Goal: Information Seeking & Learning: Check status

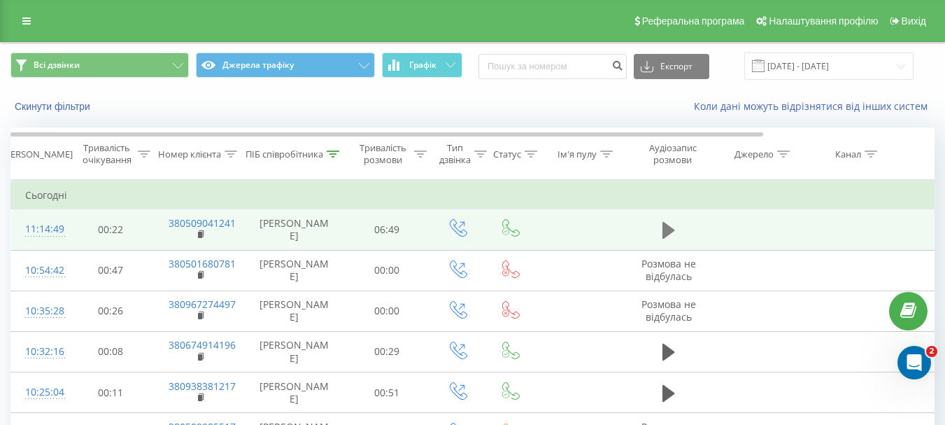
click at [667, 228] on icon at bounding box center [669, 230] width 13 height 17
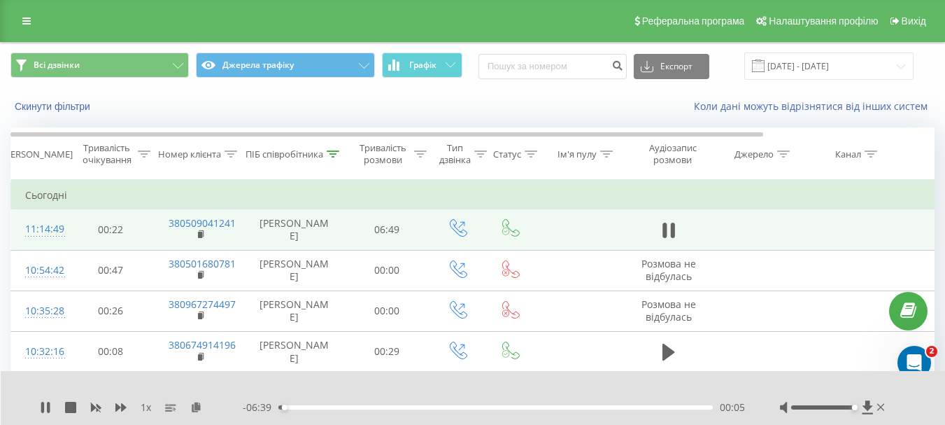
drag, startPoint x: 821, startPoint y: 407, endPoint x: 854, endPoint y: 410, distance: 33.0
click at [854, 410] on div at bounding box center [834, 407] width 108 height 14
click at [746, 220] on td at bounding box center [758, 229] width 94 height 41
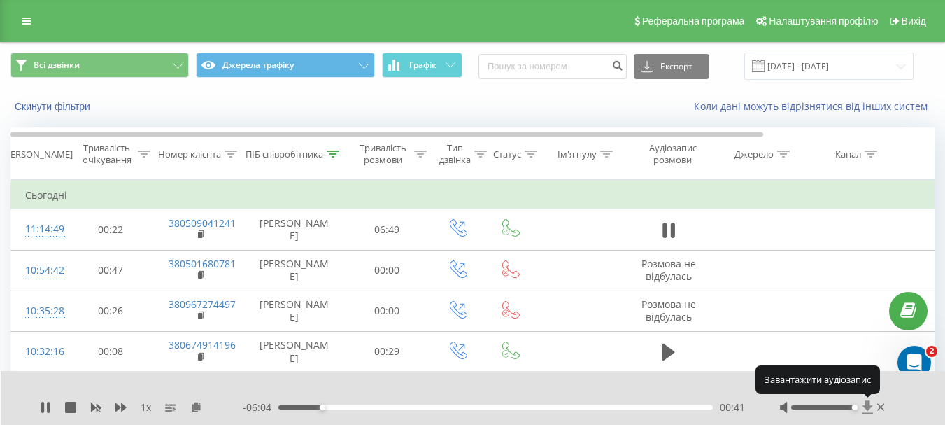
click at [868, 409] on icon at bounding box center [867, 406] width 10 height 13
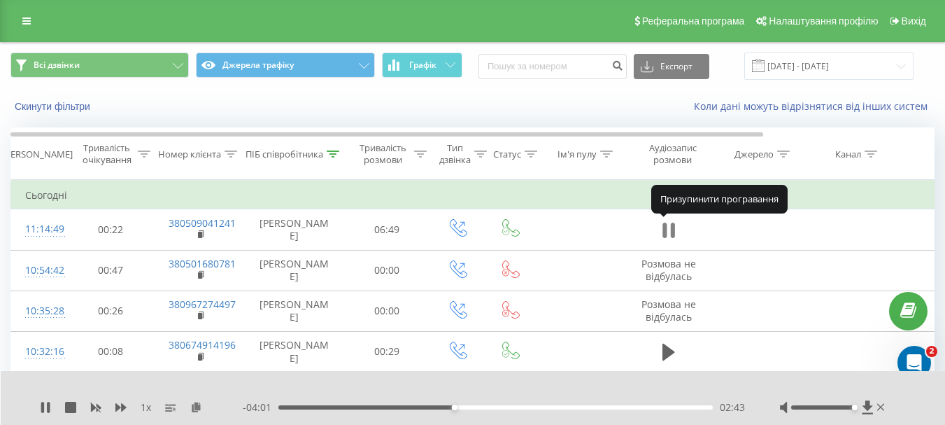
click at [667, 232] on icon at bounding box center [669, 230] width 13 height 20
click at [667, 232] on icon at bounding box center [669, 230] width 13 height 17
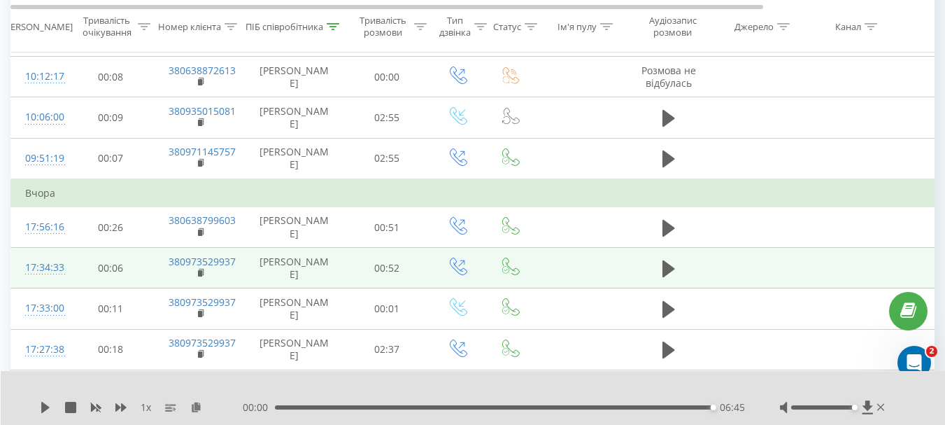
scroll to position [700, 0]
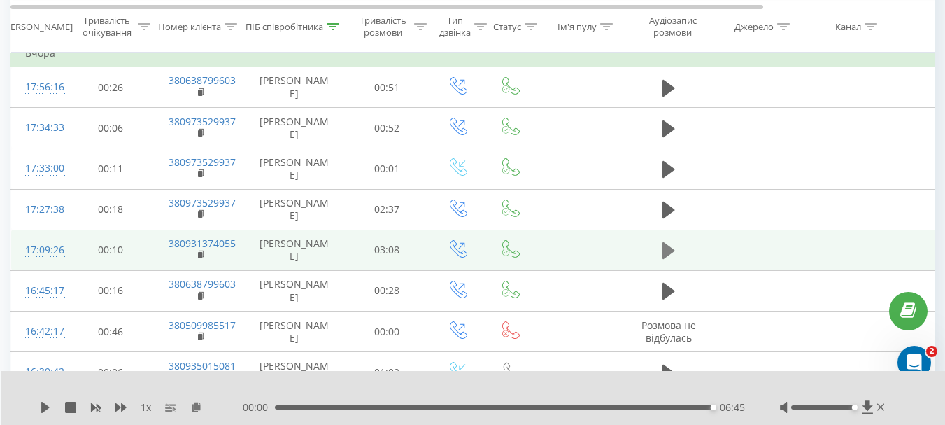
click at [672, 252] on icon at bounding box center [669, 250] width 13 height 17
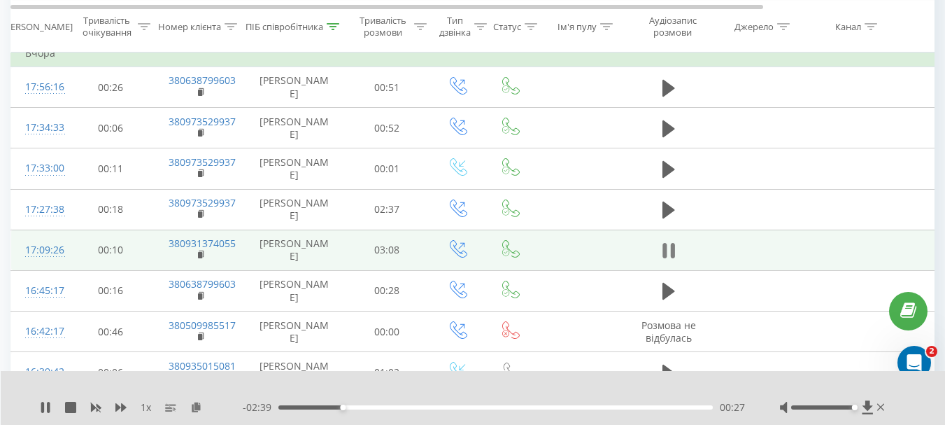
click at [672, 248] on icon at bounding box center [672, 250] width 4 height 15
click at [318, 409] on div "00:28" at bounding box center [495, 407] width 434 height 4
click at [43, 406] on icon at bounding box center [45, 407] width 8 height 11
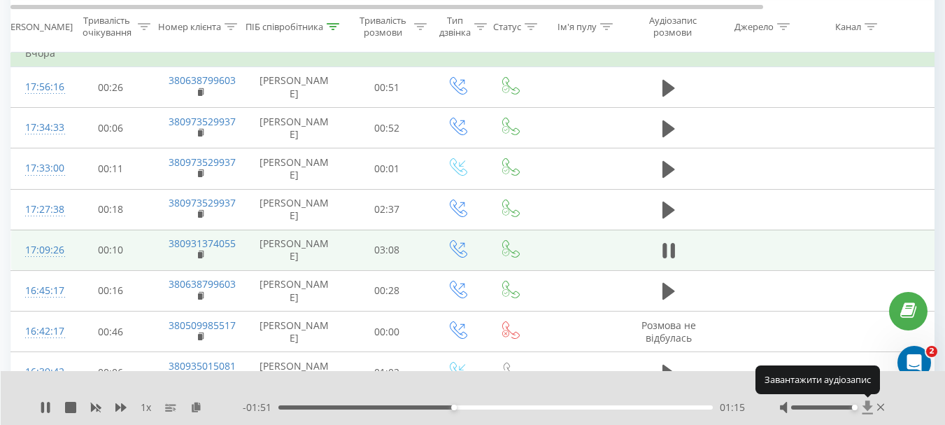
click at [868, 405] on icon at bounding box center [867, 406] width 10 height 13
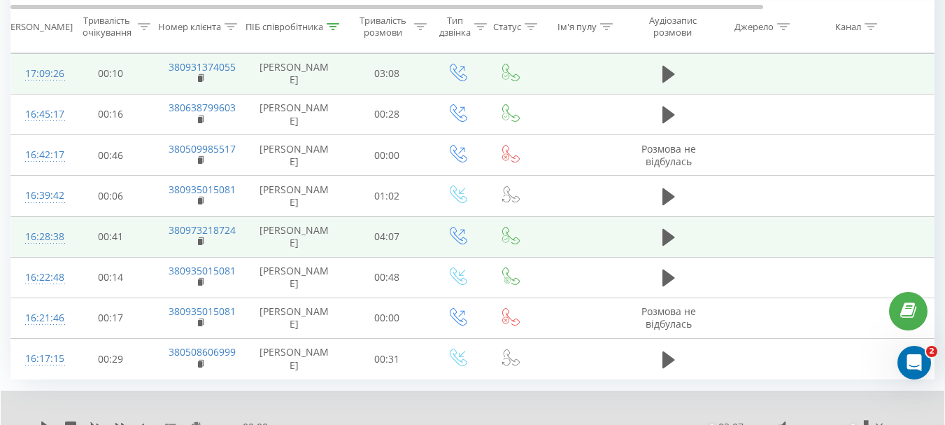
scroll to position [883, 0]
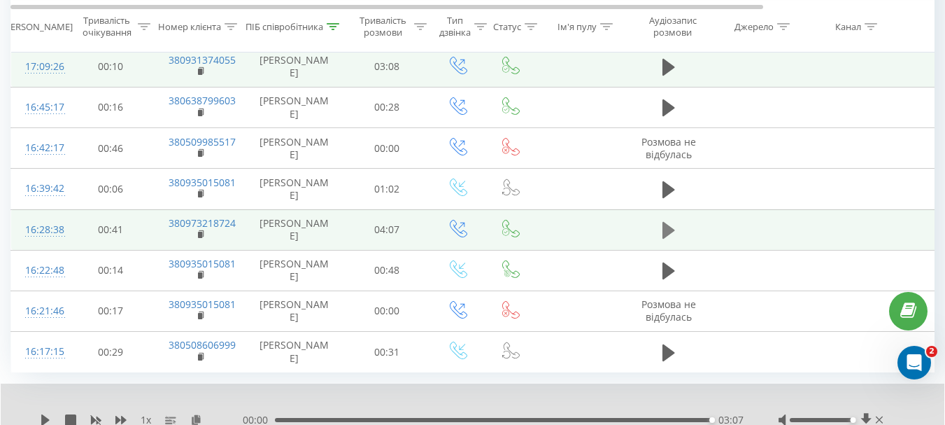
click at [668, 227] on icon at bounding box center [669, 230] width 13 height 17
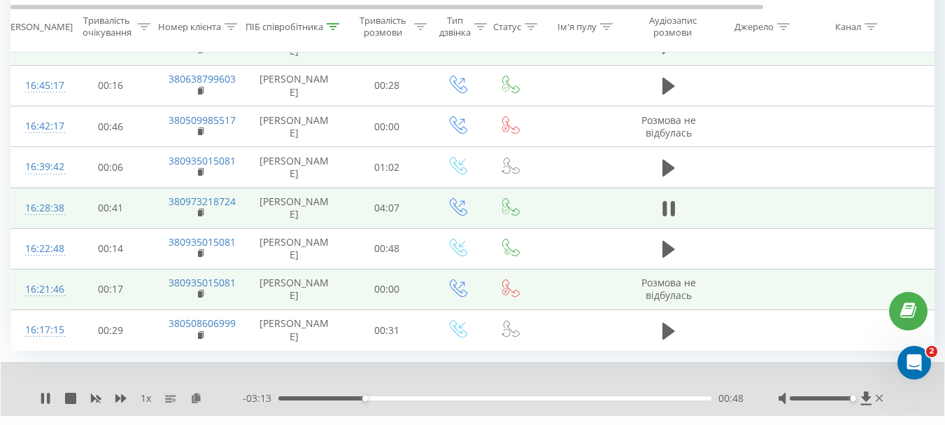
scroll to position [937, 0]
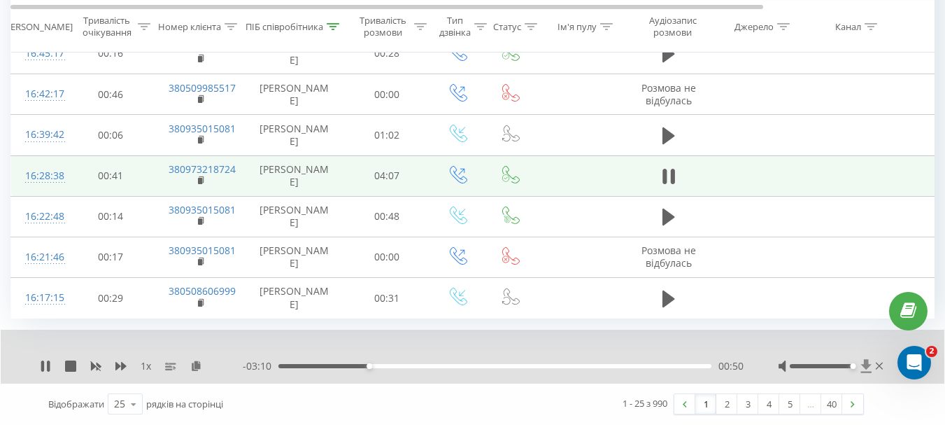
click at [865, 366] on icon at bounding box center [866, 366] width 10 height 13
click at [41, 367] on icon at bounding box center [45, 365] width 11 height 11
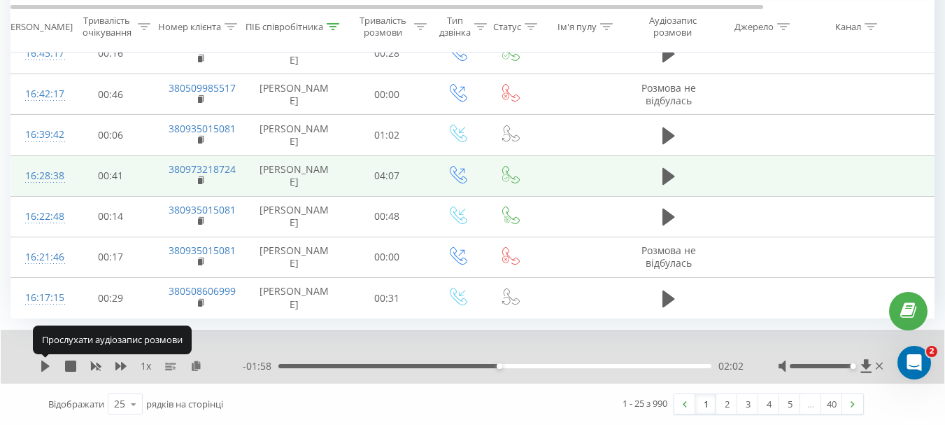
click at [41, 367] on icon at bounding box center [45, 365] width 11 height 11
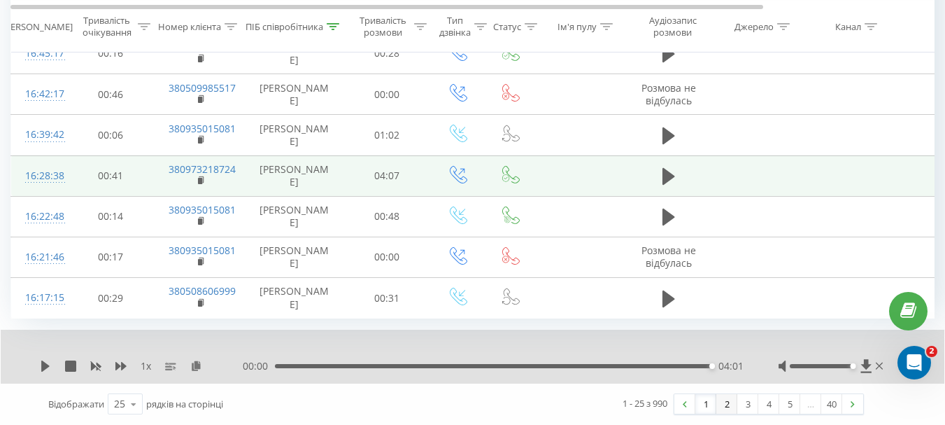
click at [728, 405] on link "2" at bounding box center [726, 404] width 21 height 20
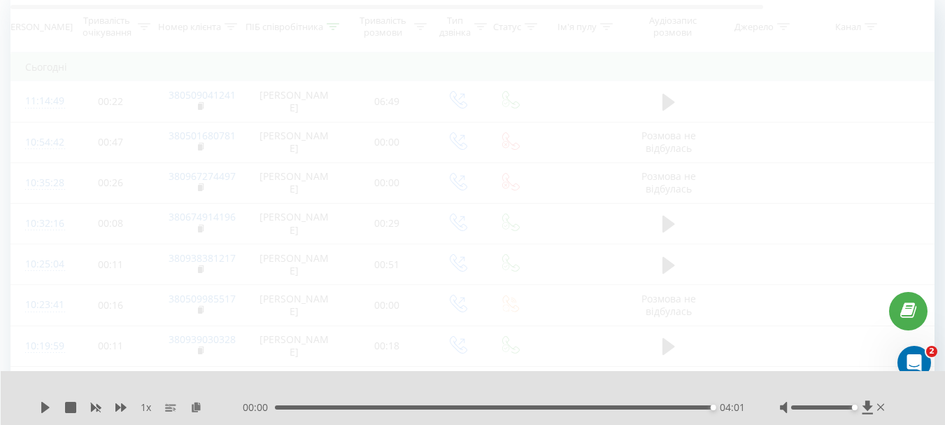
scroll to position [92, 0]
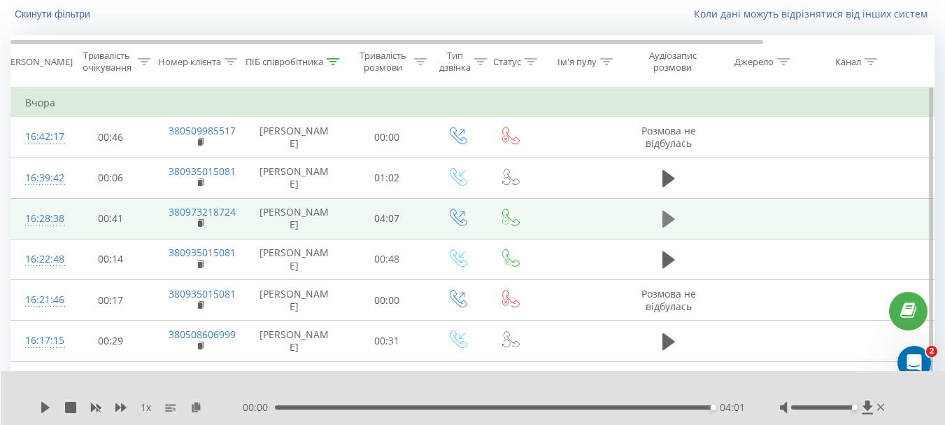
click at [664, 220] on icon at bounding box center [669, 219] width 13 height 17
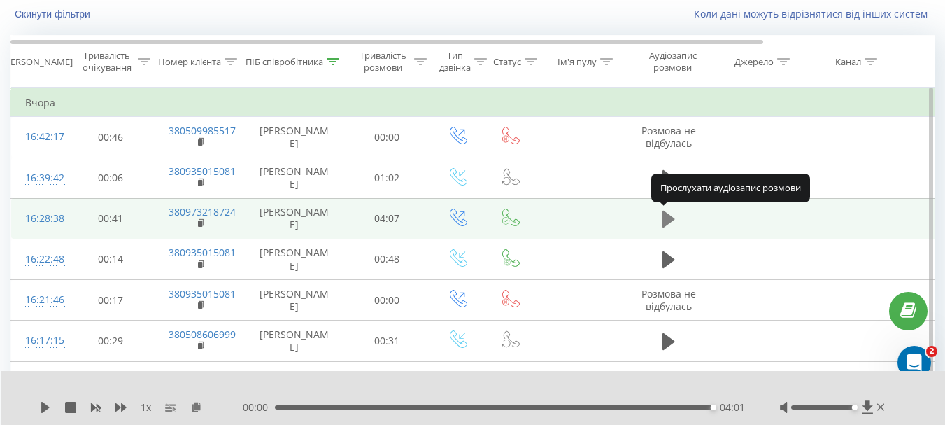
click at [668, 215] on icon at bounding box center [669, 219] width 13 height 17
click at [665, 220] on icon at bounding box center [669, 219] width 13 height 17
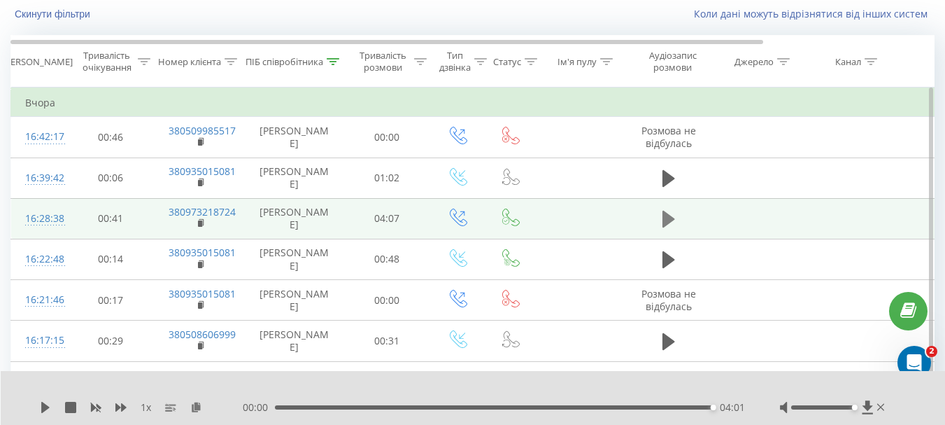
click at [667, 214] on icon at bounding box center [669, 219] width 13 height 17
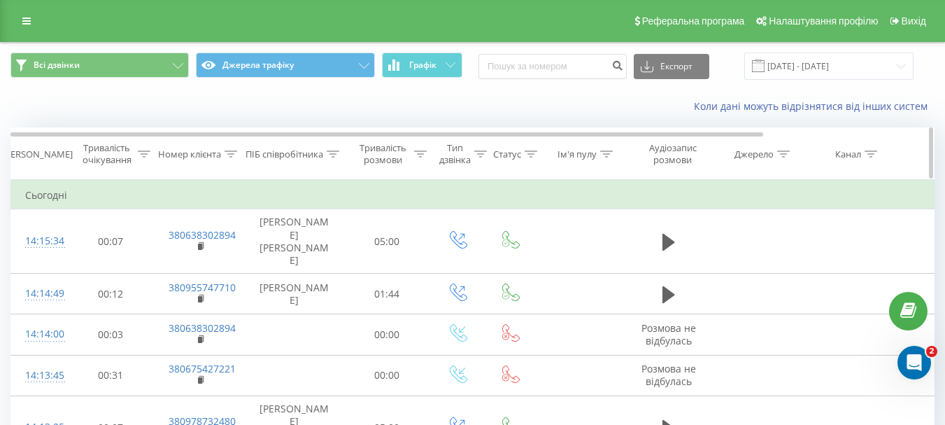
click at [292, 160] on div "ПІБ співробітника" at bounding box center [285, 154] width 78 height 12
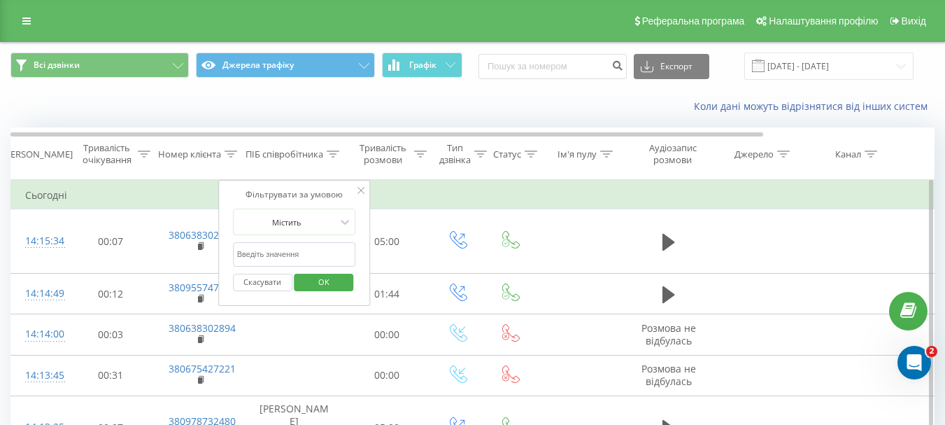
click at [281, 254] on input "text" at bounding box center [294, 254] width 123 height 24
click at [320, 280] on span "OK" at bounding box center [323, 282] width 39 height 22
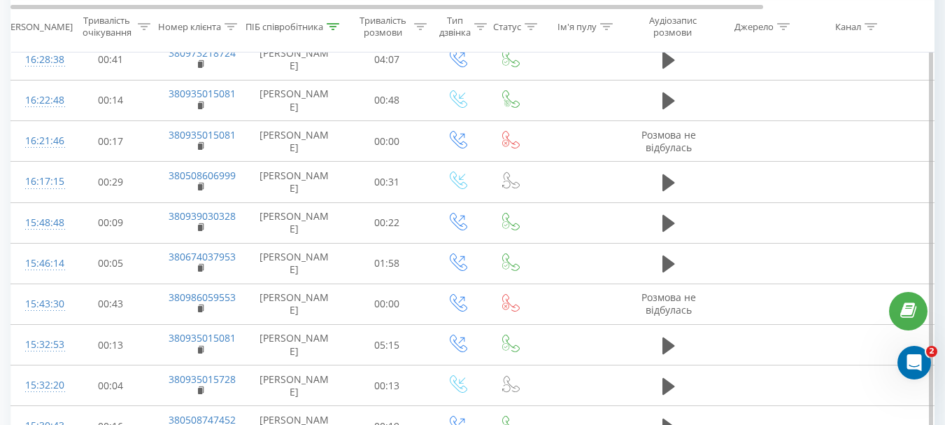
scroll to position [85, 0]
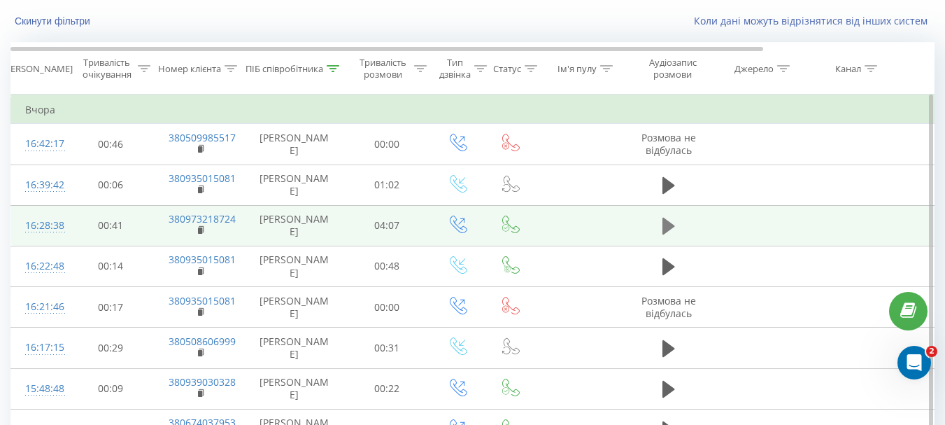
click at [672, 225] on icon at bounding box center [669, 226] width 13 height 17
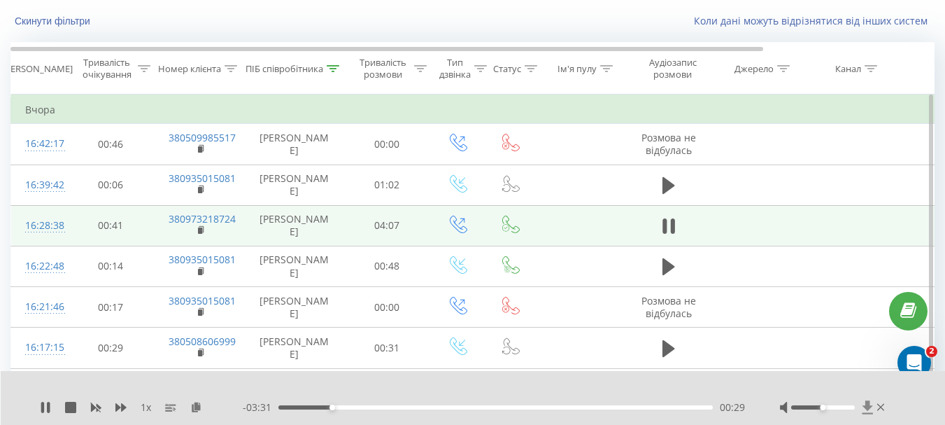
click at [867, 406] on icon at bounding box center [867, 406] width 10 height 13
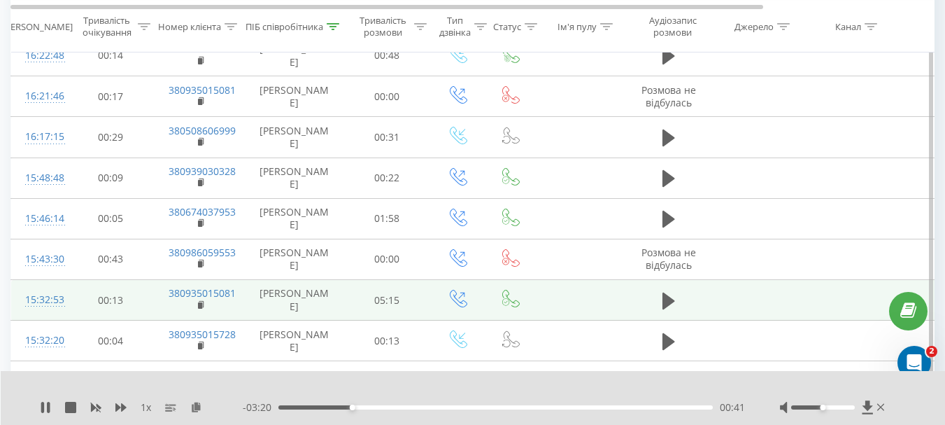
scroll to position [365, 0]
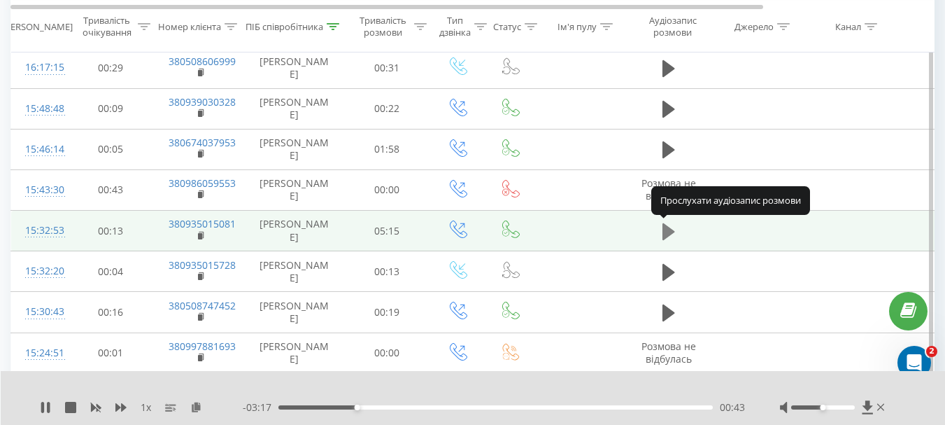
click at [667, 224] on icon at bounding box center [669, 232] width 13 height 20
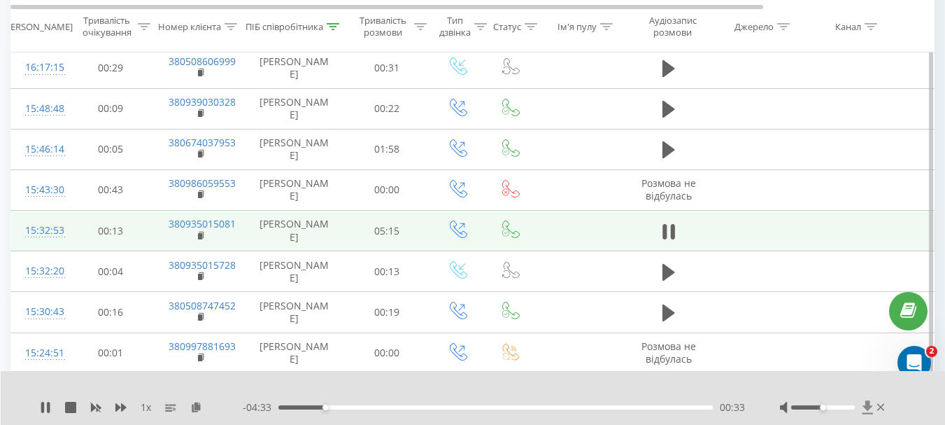
click at [866, 408] on icon at bounding box center [867, 406] width 10 height 13
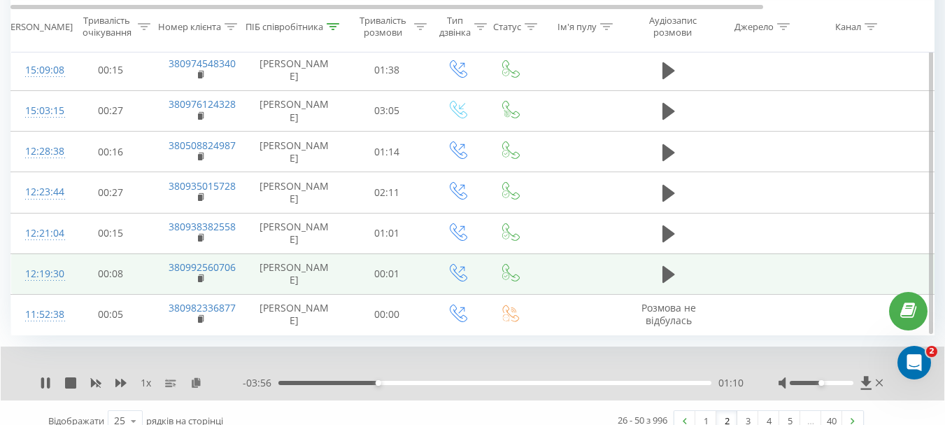
scroll to position [909, 0]
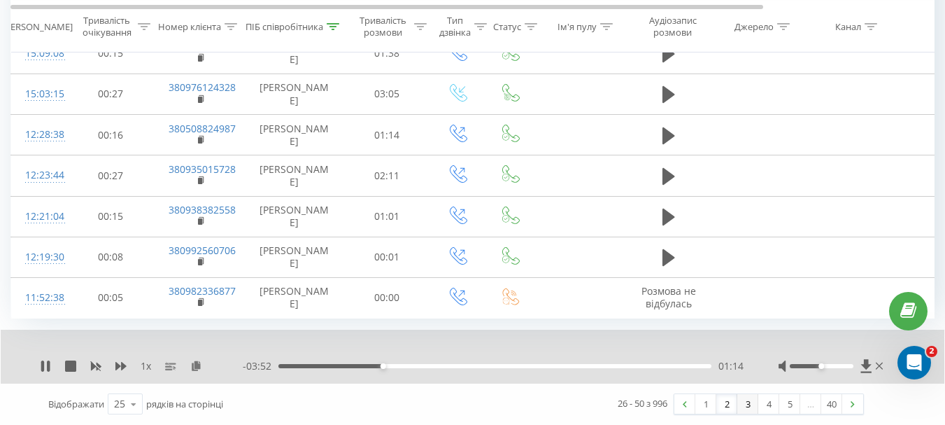
click at [747, 406] on link "3" at bounding box center [747, 404] width 21 height 20
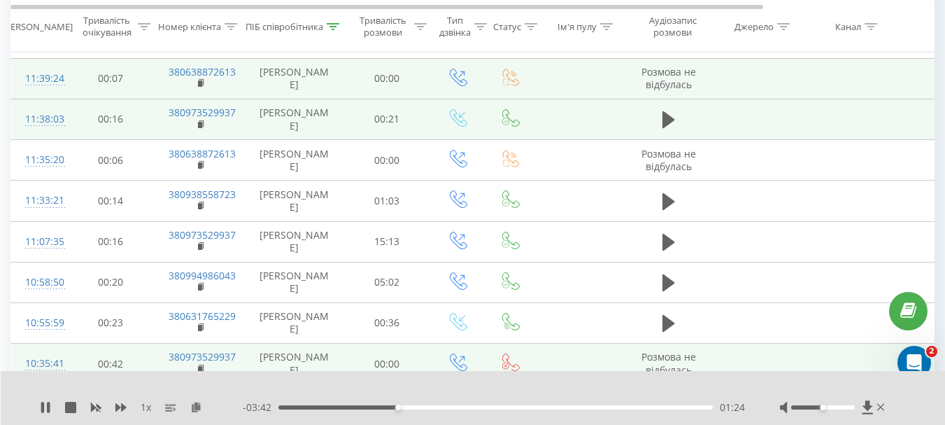
scroll to position [302, 0]
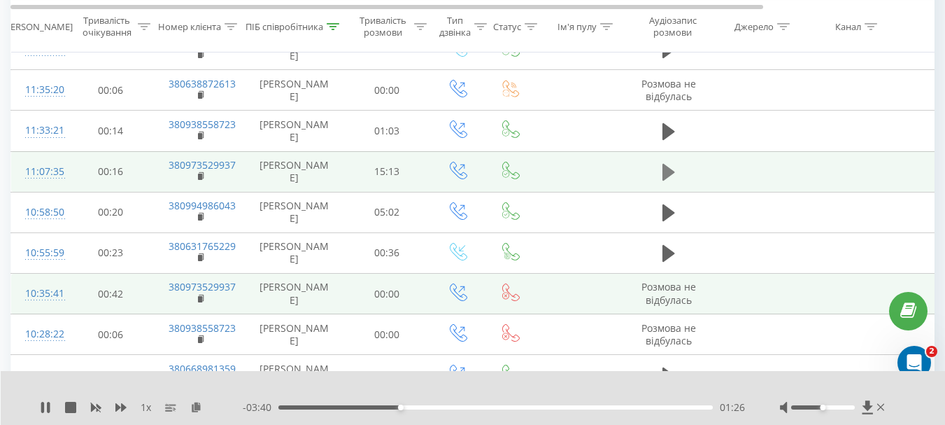
click at [667, 173] on icon at bounding box center [669, 172] width 13 height 17
click at [870, 409] on icon at bounding box center [868, 407] width 12 height 14
click at [39, 405] on div "1 x - 14:00 01:09 01:09" at bounding box center [473, 398] width 945 height 54
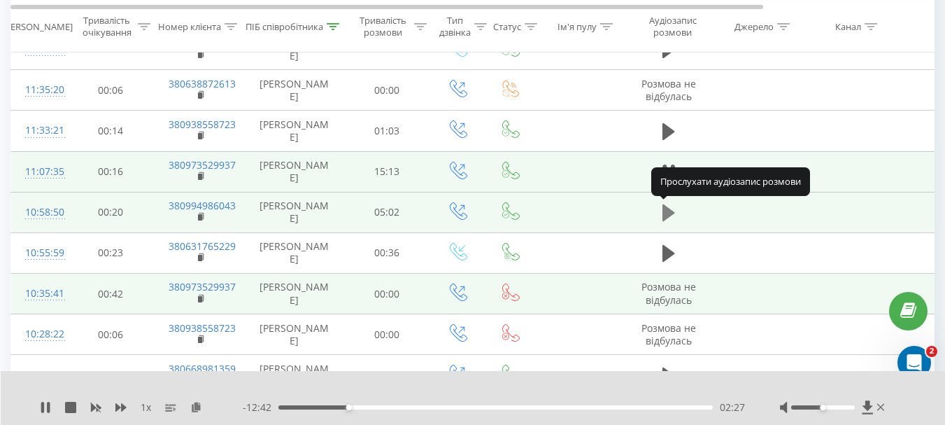
click at [663, 211] on icon at bounding box center [669, 212] width 13 height 17
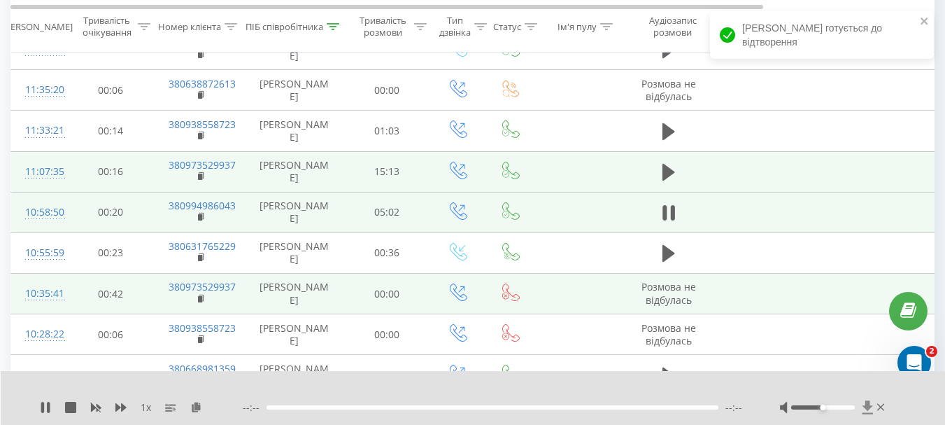
click at [866, 407] on icon at bounding box center [867, 406] width 10 height 13
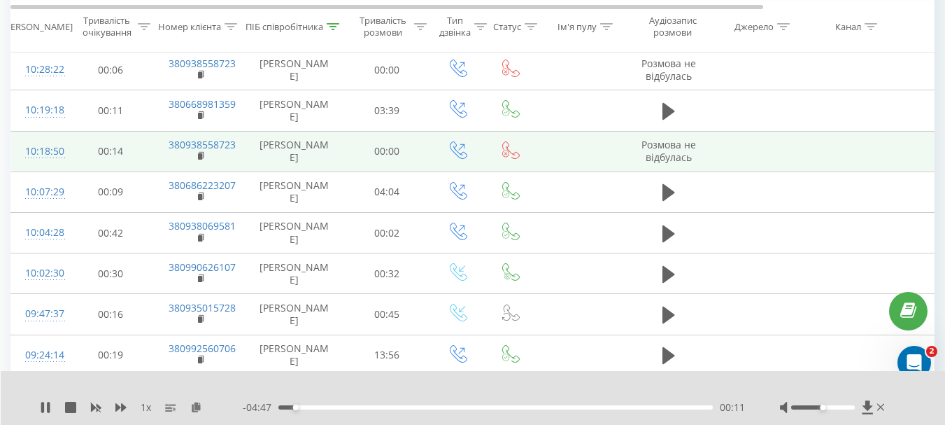
scroll to position [582, 0]
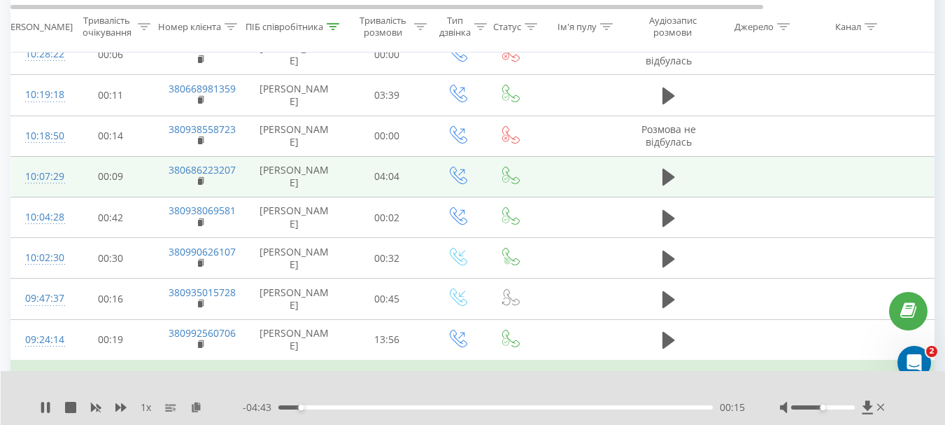
click at [667, 179] on icon at bounding box center [669, 177] width 13 height 17
click at [868, 406] on icon at bounding box center [867, 406] width 10 height 13
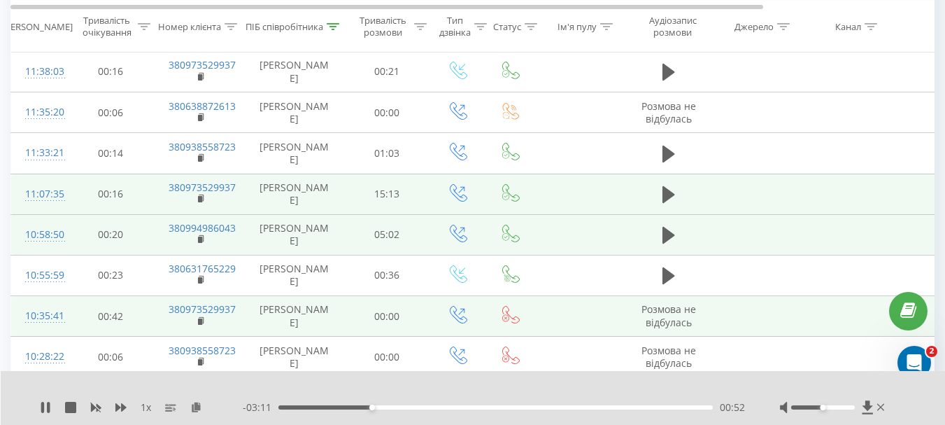
scroll to position [0, 0]
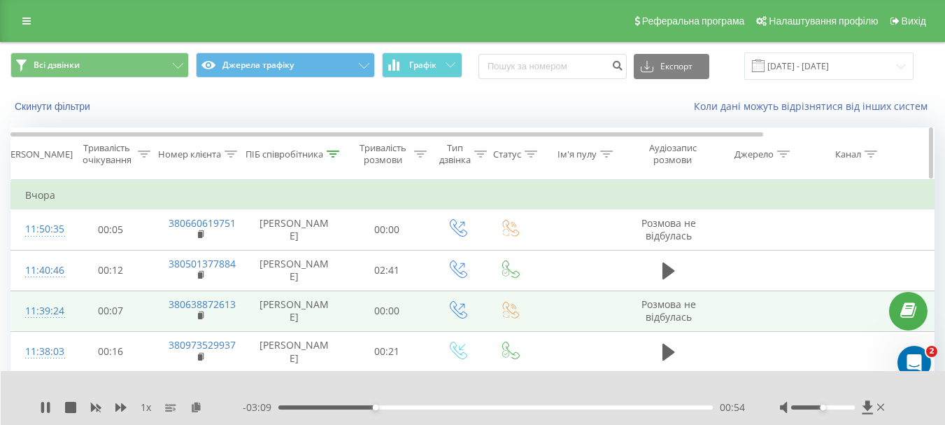
click at [290, 160] on div "ПІБ співробітника" at bounding box center [285, 154] width 78 height 12
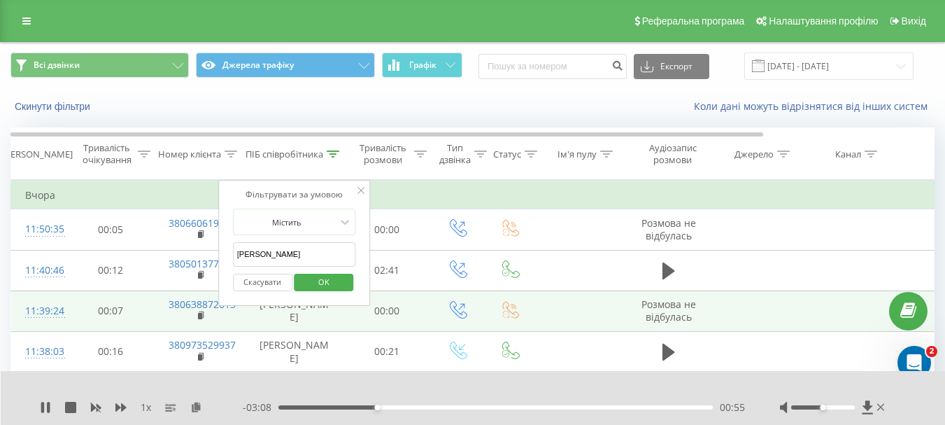
click at [293, 259] on input "[PERSON_NAME]" at bounding box center [294, 254] width 123 height 24
type input "с"
type input "i"
click at [326, 279] on span "OK" at bounding box center [323, 282] width 39 height 22
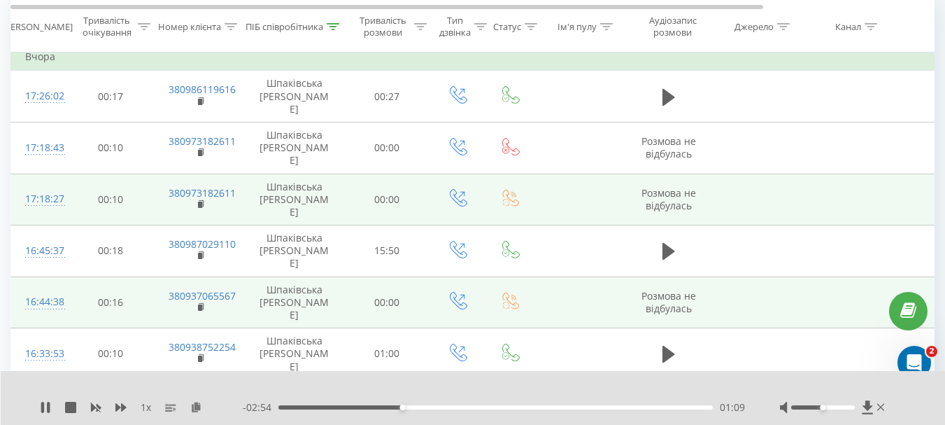
scroll to position [140, 0]
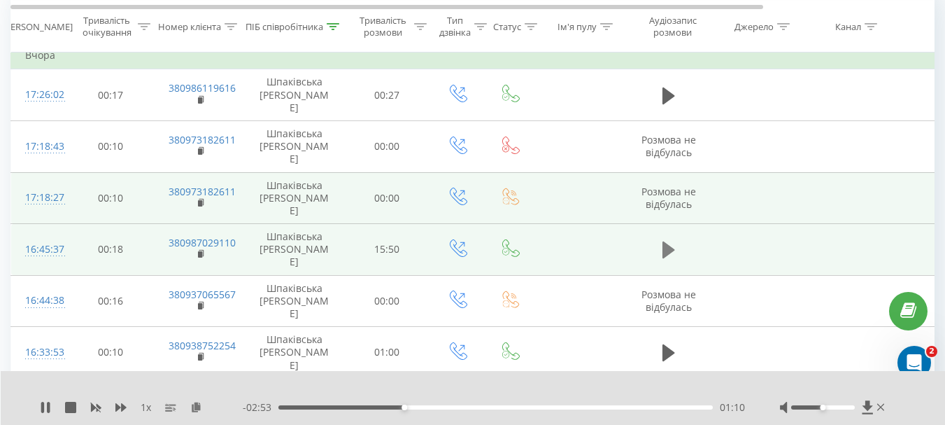
click at [667, 241] on icon at bounding box center [669, 249] width 13 height 17
click at [868, 406] on icon at bounding box center [867, 406] width 10 height 13
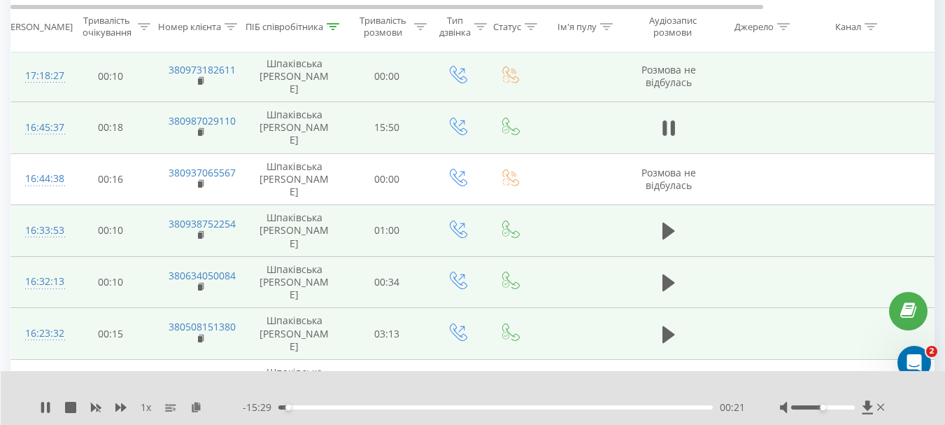
scroll to position [280, 0]
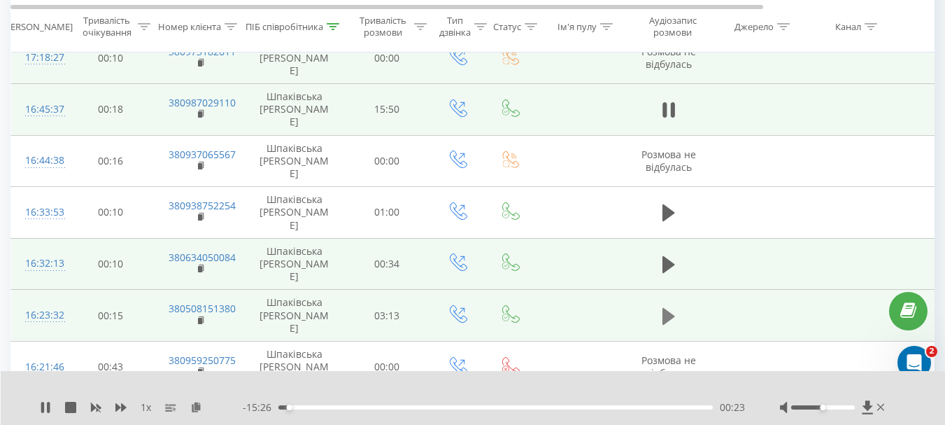
click at [663, 307] on icon at bounding box center [669, 315] width 13 height 17
click at [869, 409] on icon at bounding box center [867, 406] width 10 height 13
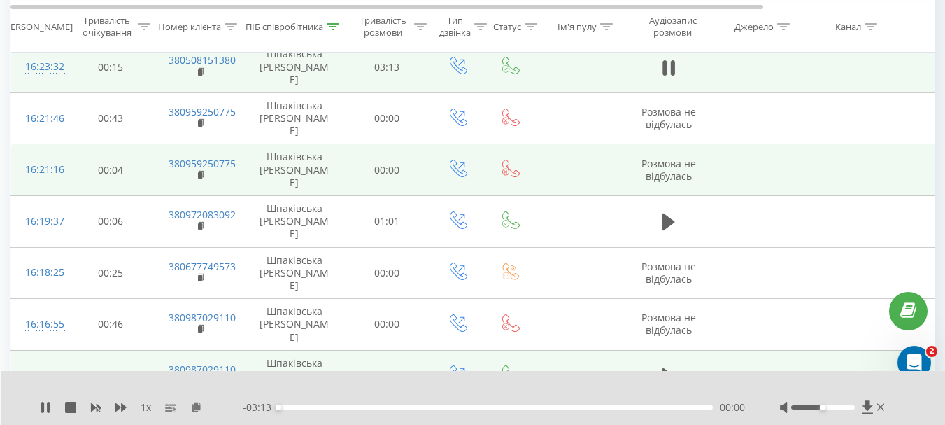
scroll to position [560, 0]
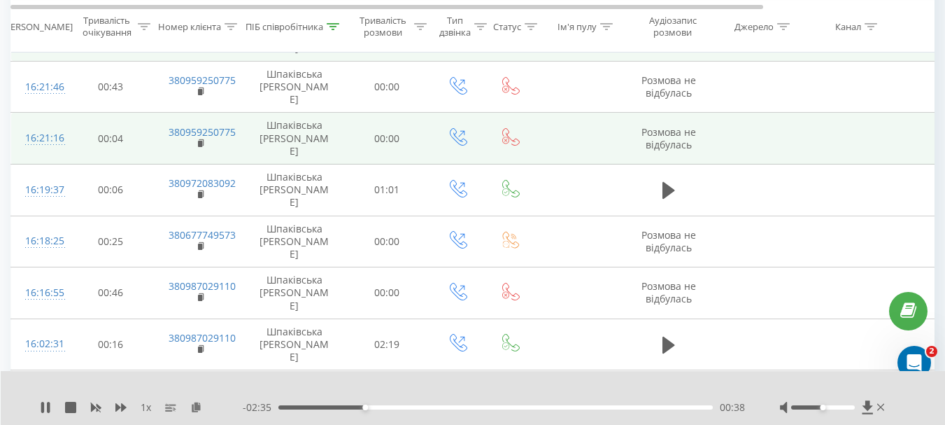
click at [866, 404] on icon at bounding box center [867, 406] width 10 height 13
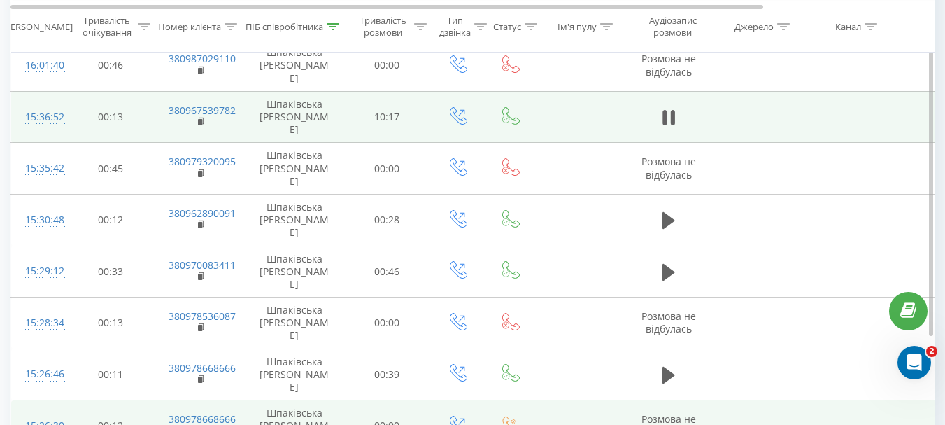
scroll to position [909, 0]
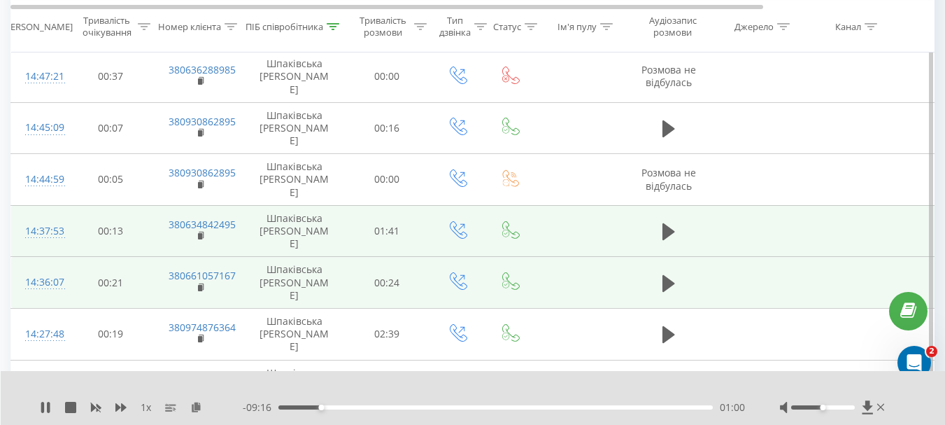
scroll to position [792, 0]
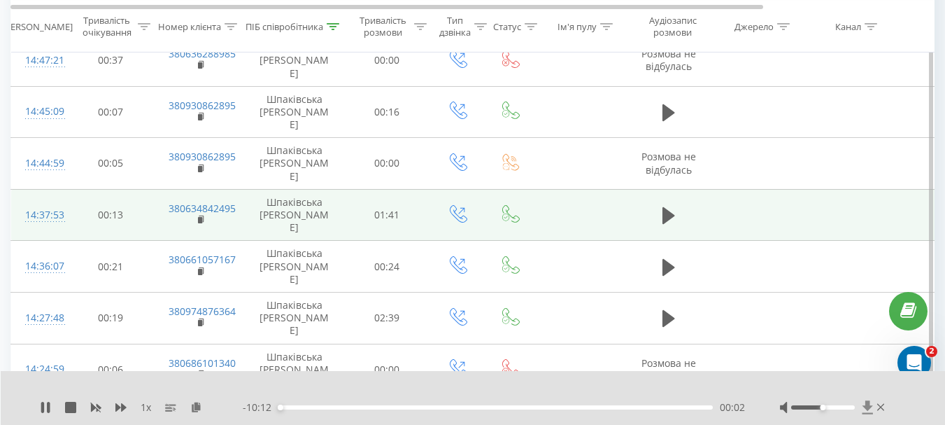
click at [868, 408] on icon at bounding box center [867, 406] width 10 height 13
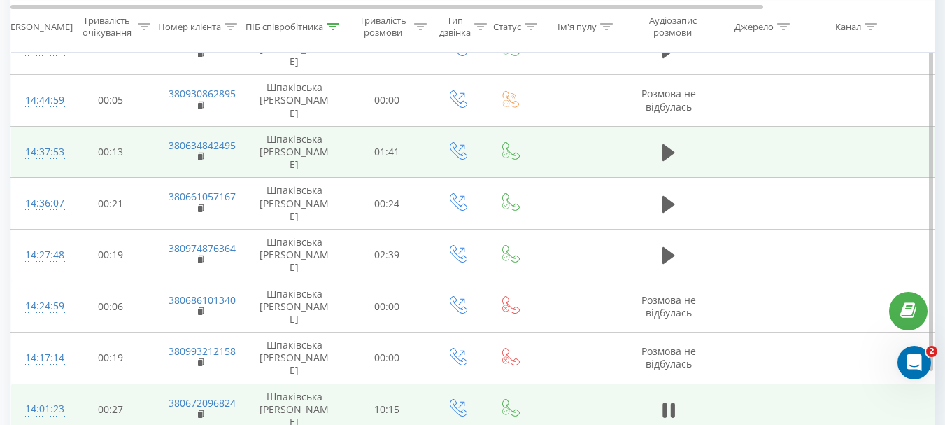
scroll to position [909, 0]
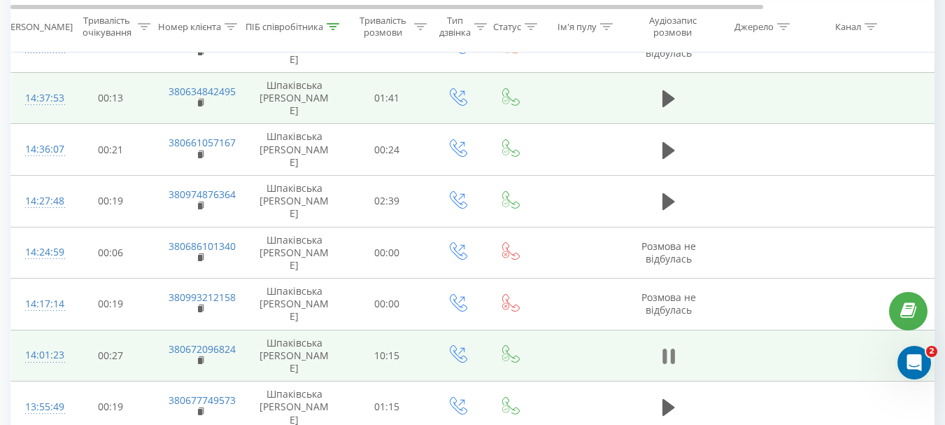
click at [664, 348] on icon at bounding box center [665, 355] width 4 height 15
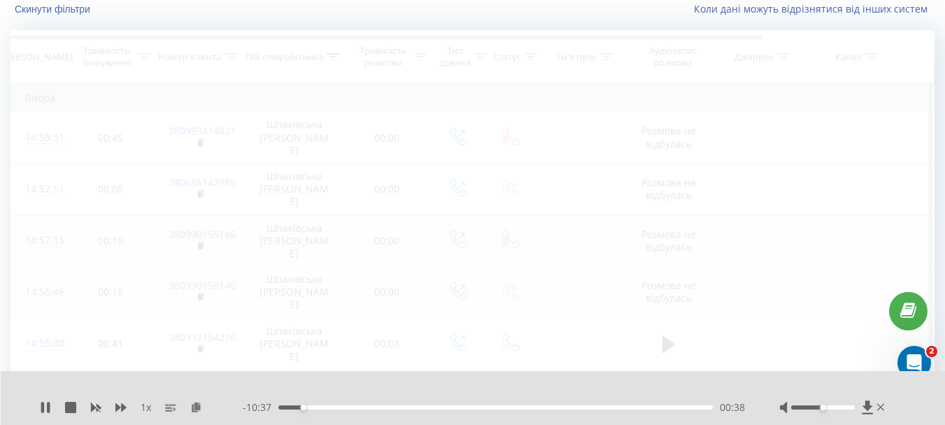
scroll to position [92, 0]
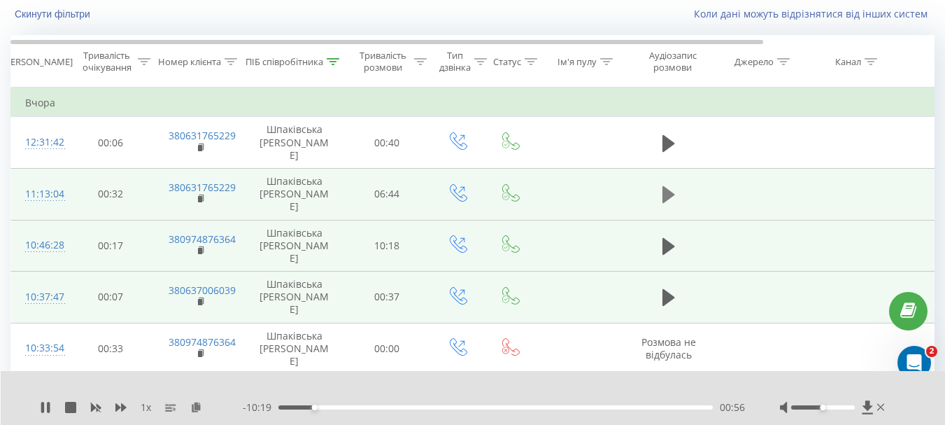
click at [671, 185] on icon at bounding box center [669, 195] width 13 height 20
click at [670, 185] on icon at bounding box center [669, 195] width 13 height 20
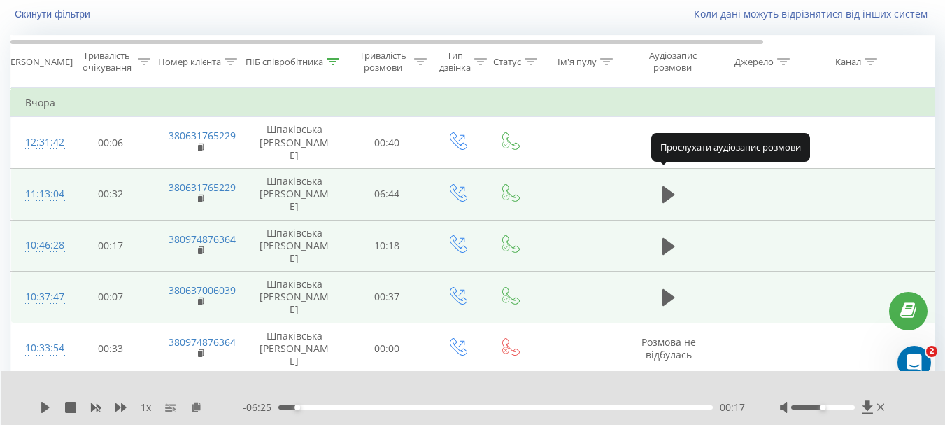
click at [670, 186] on icon at bounding box center [669, 194] width 13 height 17
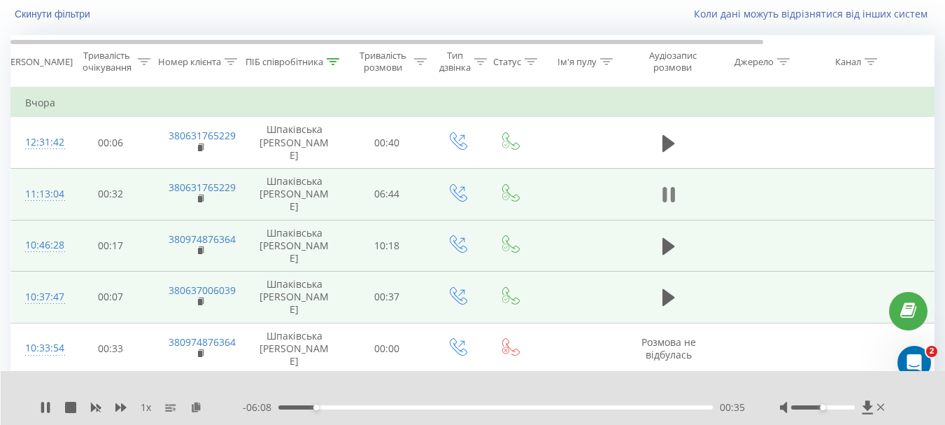
click at [674, 187] on icon at bounding box center [672, 194] width 4 height 15
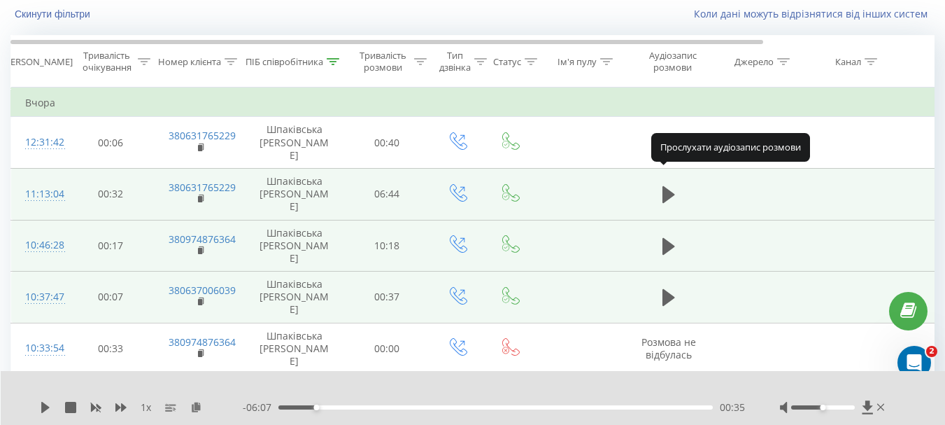
click at [674, 186] on icon at bounding box center [669, 194] width 13 height 17
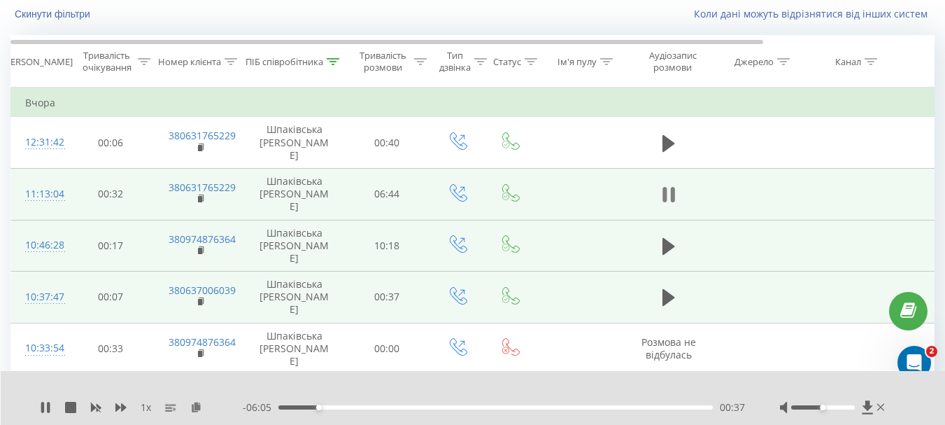
click at [665, 187] on icon at bounding box center [665, 194] width 4 height 15
click at [661, 236] on button at bounding box center [668, 246] width 21 height 21
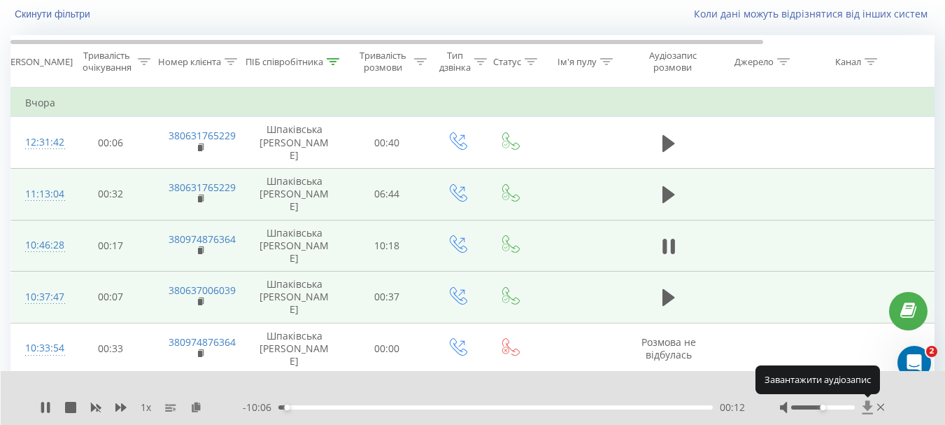
click at [868, 405] on icon at bounding box center [867, 406] width 10 height 13
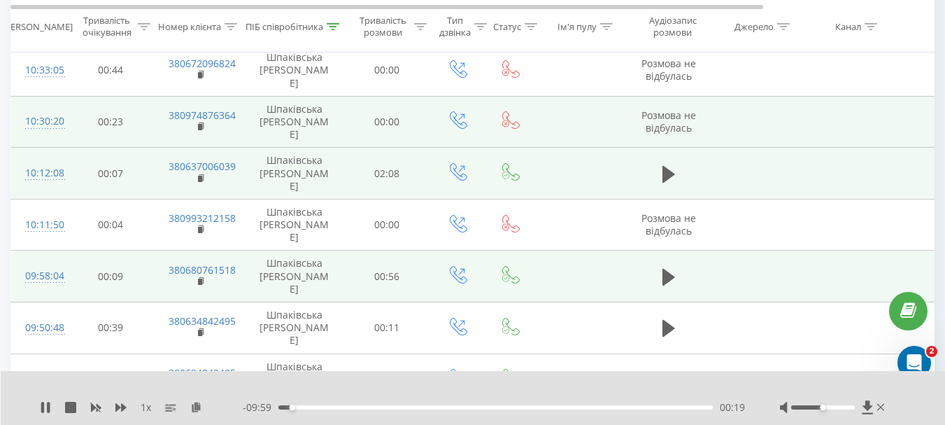
scroll to position [442, 0]
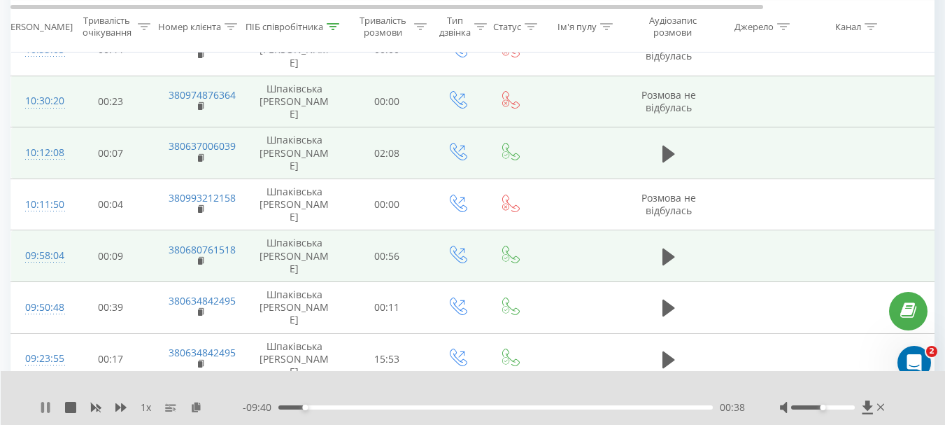
click at [44, 406] on icon at bounding box center [42, 407] width 3 height 11
click at [43, 404] on icon at bounding box center [45, 407] width 8 height 11
click at [869, 404] on icon at bounding box center [867, 406] width 10 height 13
click at [865, 403] on icon at bounding box center [867, 406] width 10 height 13
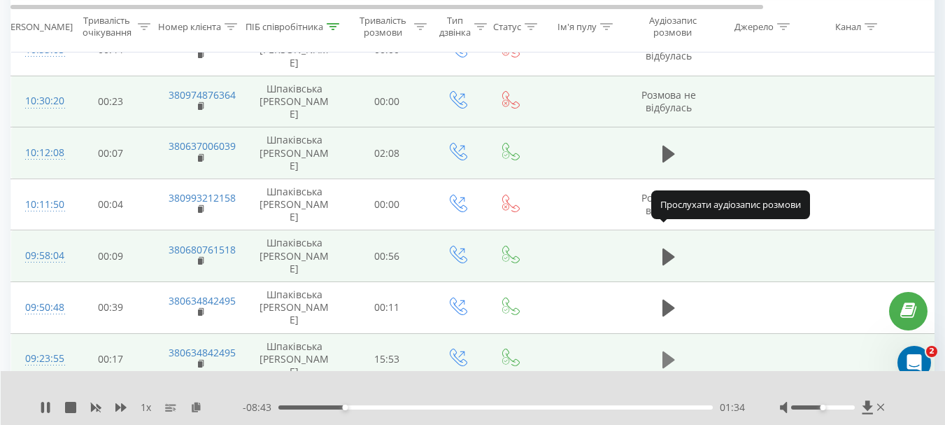
click at [666, 351] on icon at bounding box center [669, 359] width 13 height 17
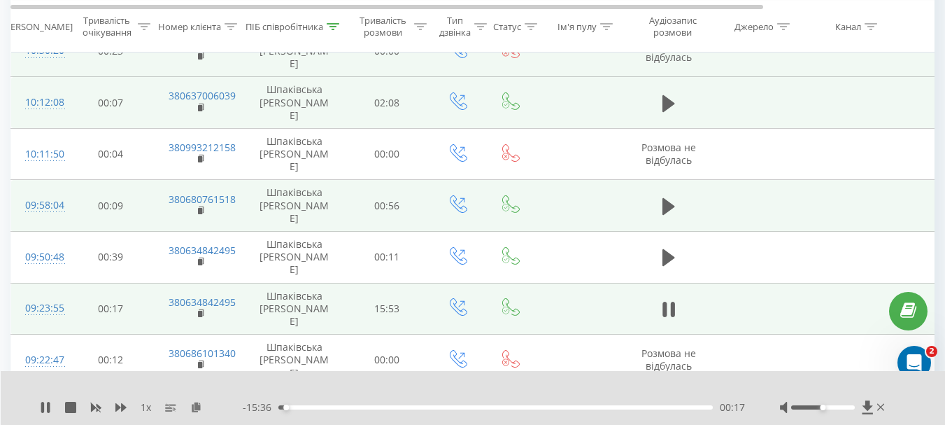
scroll to position [512, 0]
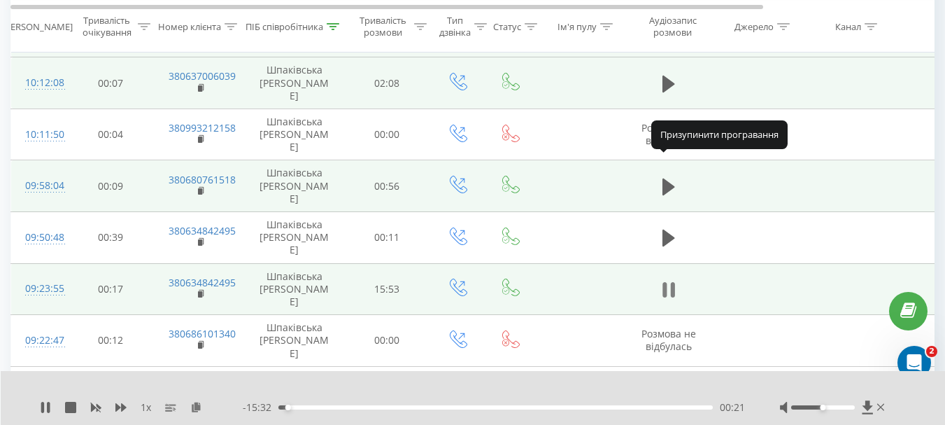
click at [670, 280] on icon at bounding box center [669, 290] width 13 height 20
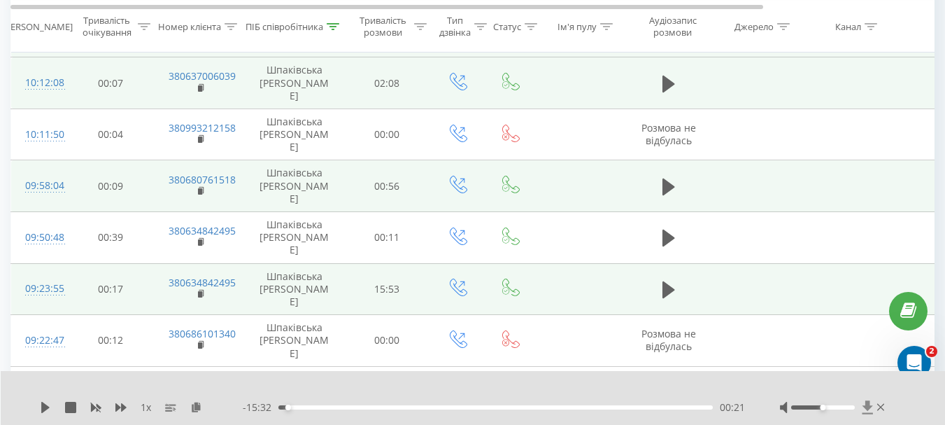
click at [864, 407] on icon at bounding box center [867, 406] width 10 height 13
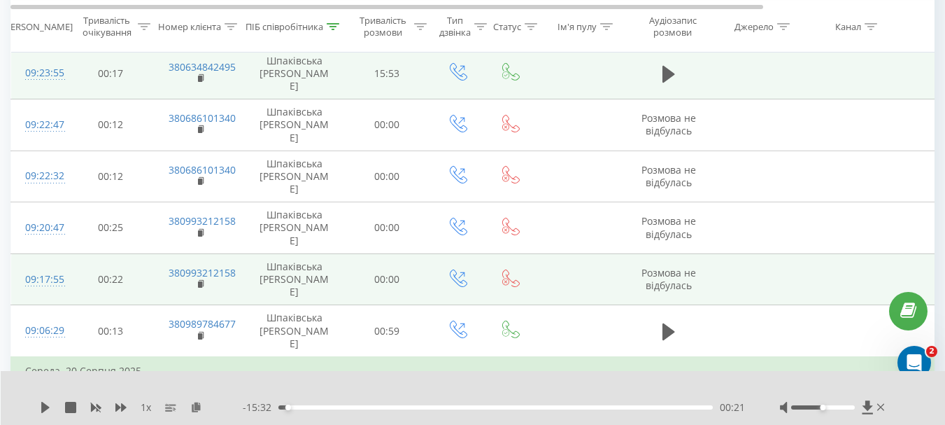
scroll to position [727, 0]
click at [292, 30] on div "ПІБ співробітника" at bounding box center [285, 26] width 78 height 12
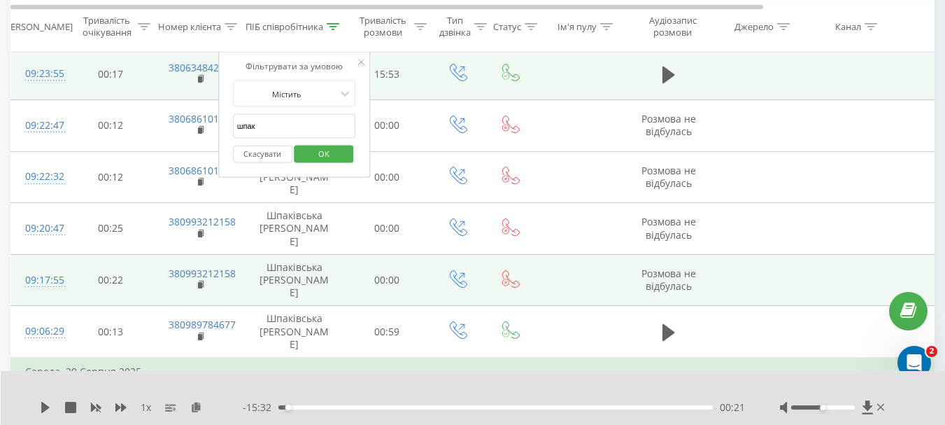
click at [271, 125] on input "шпак" at bounding box center [294, 126] width 123 height 24
type input "ш"
type input "курнос"
click button "OK" at bounding box center [324, 153] width 59 height 17
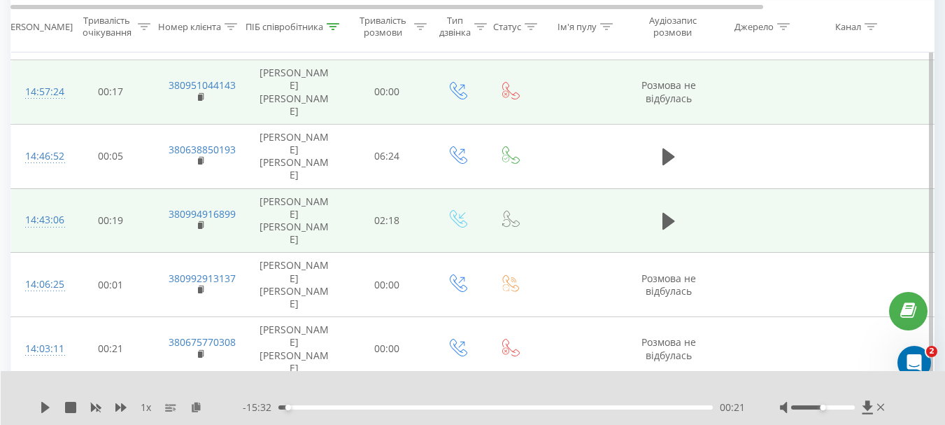
click at [665, 405] on icon at bounding box center [669, 413] width 13 height 17
click at [867, 406] on icon at bounding box center [867, 406] width 10 height 13
click at [48, 409] on icon at bounding box center [48, 407] width 3 height 11
drag, startPoint x: 360, startPoint y: 406, endPoint x: 276, endPoint y: 406, distance: 84.0
click at [276, 406] on div "00:00" at bounding box center [279, 407] width 6 height 6
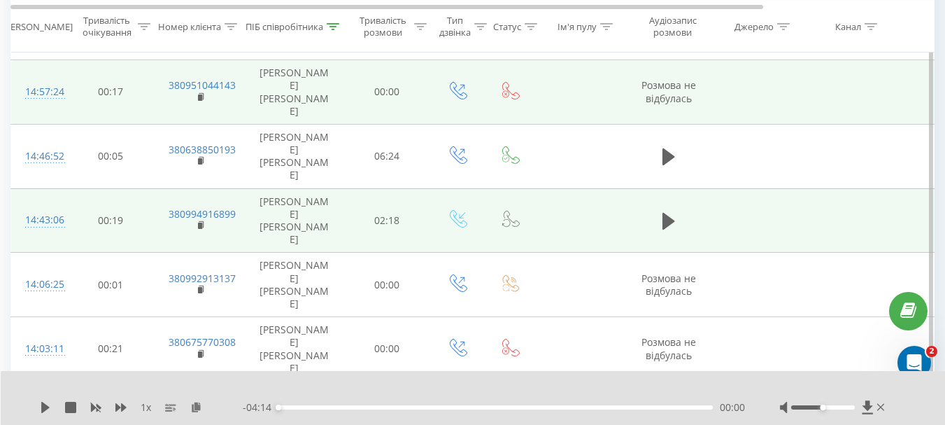
click at [38, 404] on div "1 x - 04:14 00:00 00:00" at bounding box center [473, 398] width 945 height 54
click at [44, 406] on icon at bounding box center [45, 407] width 8 height 11
drag, startPoint x: 824, startPoint y: 408, endPoint x: 855, endPoint y: 409, distance: 30.8
click at [855, 409] on div "Accessibility label" at bounding box center [855, 407] width 6 height 6
click at [48, 412] on icon at bounding box center [48, 407] width 3 height 11
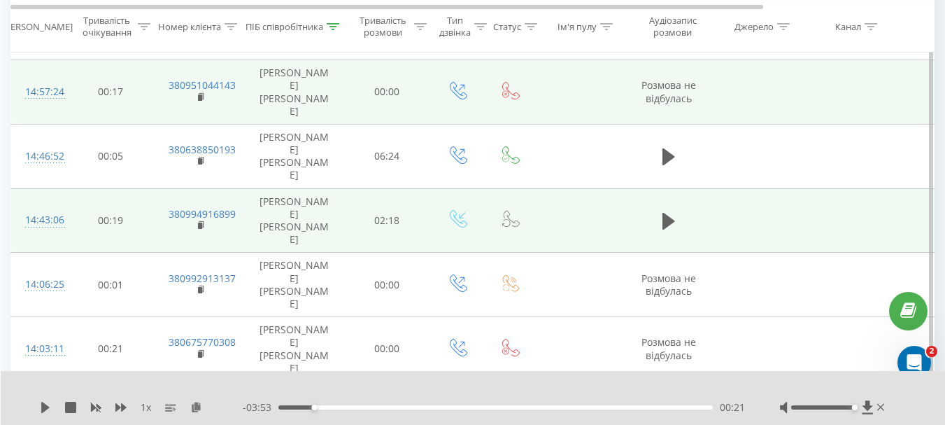
click at [286, 405] on div "00:21" at bounding box center [495, 407] width 434 height 4
click at [50, 411] on icon at bounding box center [45, 407] width 11 height 11
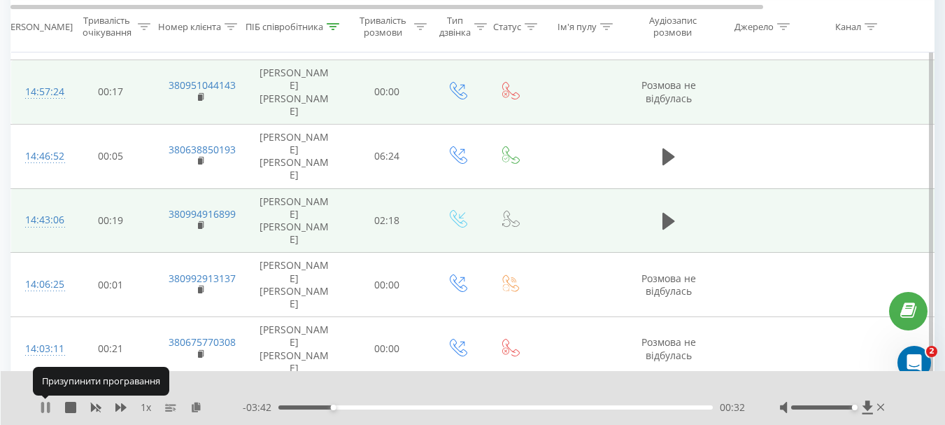
click at [48, 410] on icon at bounding box center [48, 407] width 3 height 11
click at [46, 406] on icon at bounding box center [45, 407] width 8 height 11
click at [46, 406] on icon at bounding box center [45, 407] width 11 height 11
click at [46, 406] on icon at bounding box center [45, 407] width 8 height 11
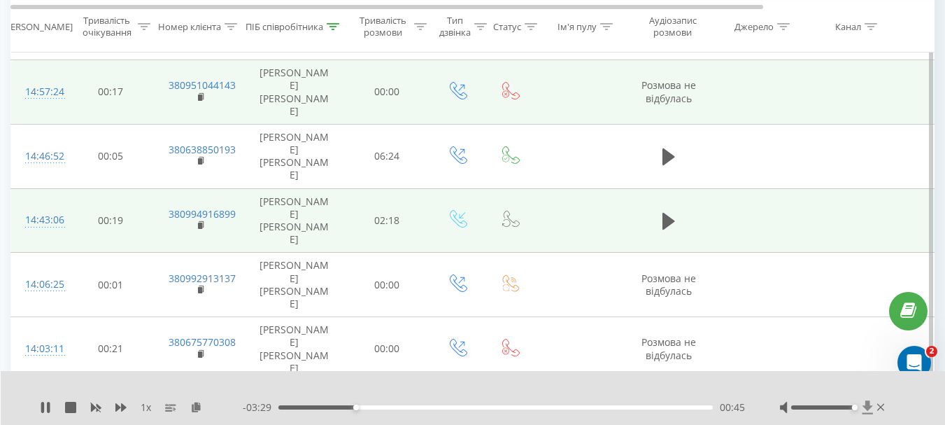
click at [870, 405] on icon at bounding box center [868, 407] width 12 height 14
click at [48, 411] on icon at bounding box center [48, 407] width 3 height 11
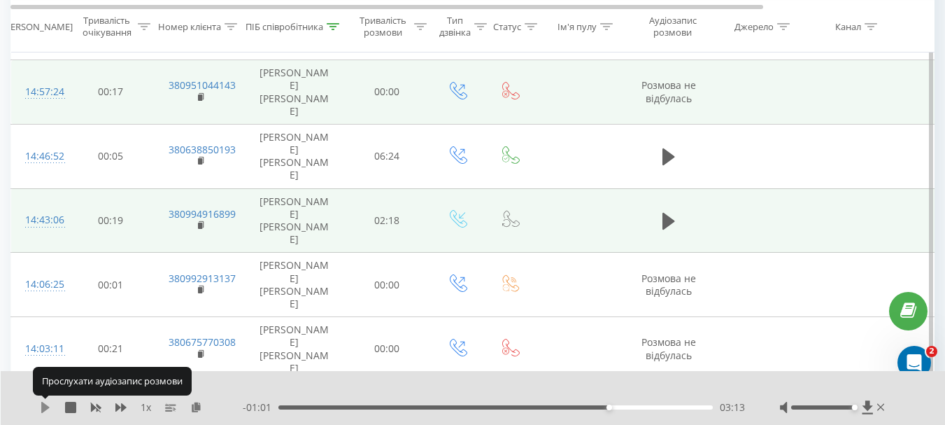
click at [48, 410] on icon at bounding box center [45, 407] width 11 height 11
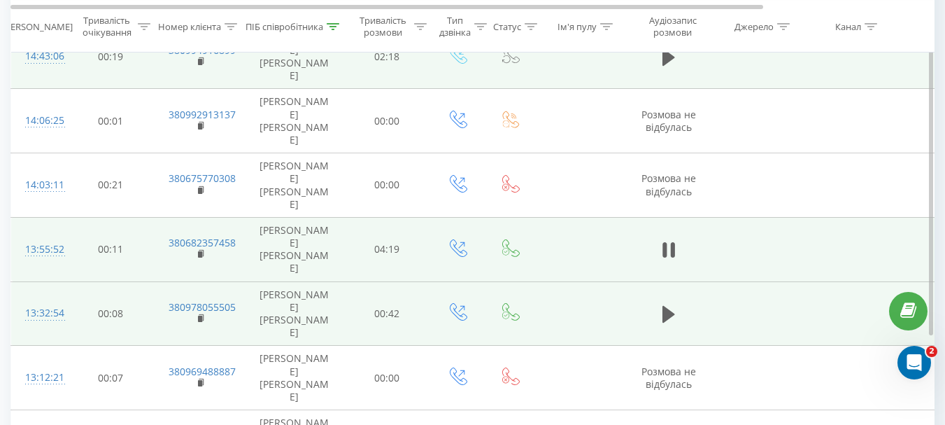
scroll to position [909, 0]
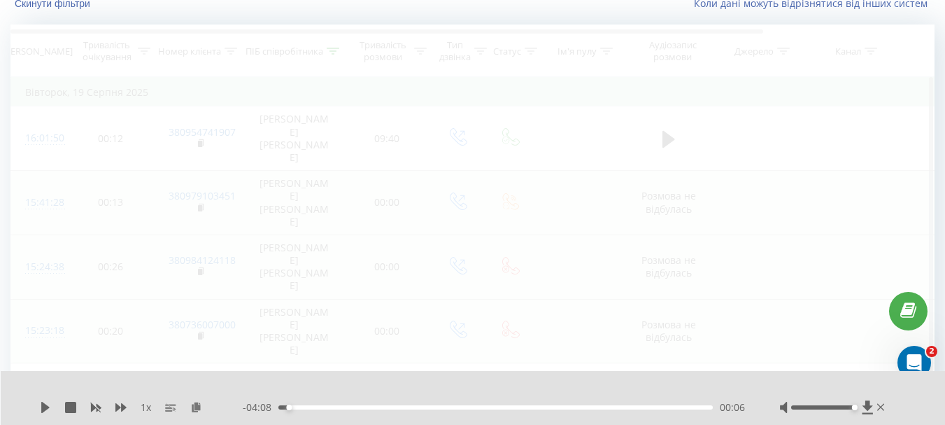
scroll to position [92, 0]
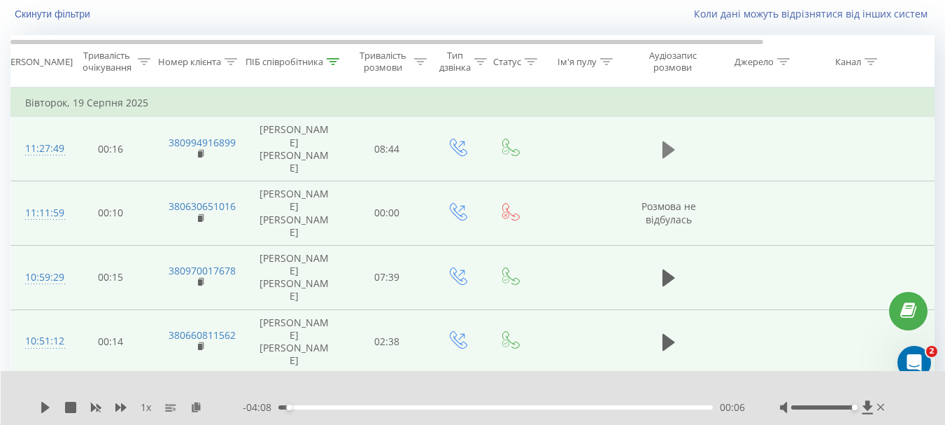
click at [670, 141] on icon at bounding box center [669, 149] width 13 height 17
click at [671, 142] on icon at bounding box center [672, 149] width 4 height 15
click at [865, 406] on icon at bounding box center [867, 406] width 10 height 13
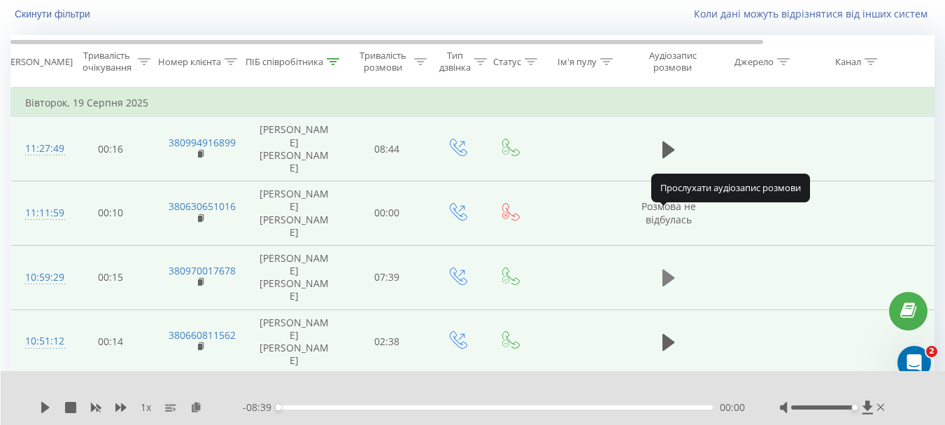
click at [665, 269] on icon at bounding box center [669, 277] width 13 height 17
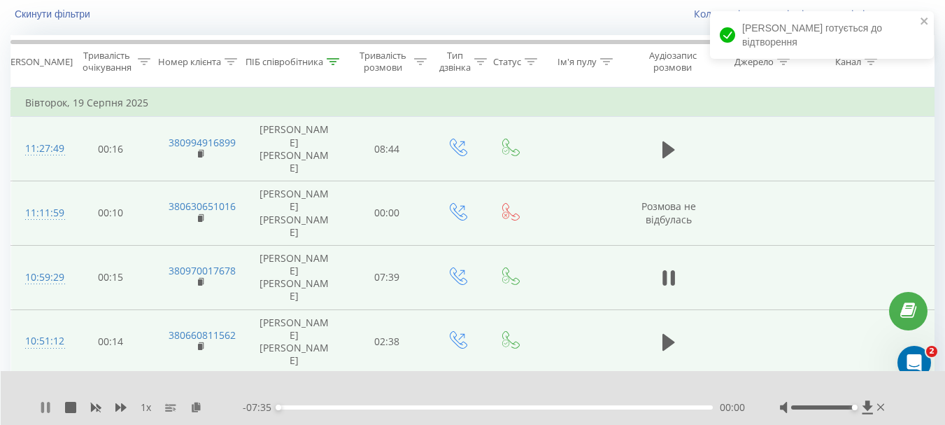
click at [40, 407] on div "1 x - 07:35 00:00 00:00" at bounding box center [473, 398] width 945 height 54
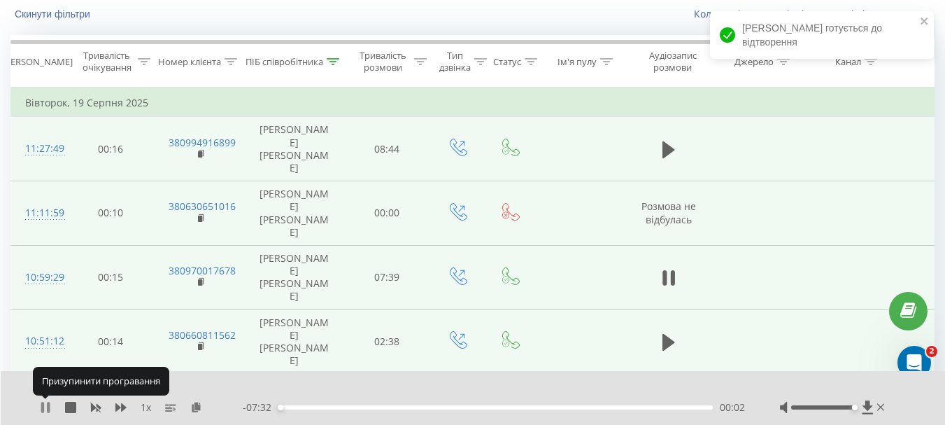
click at [50, 409] on icon at bounding box center [48, 407] width 3 height 11
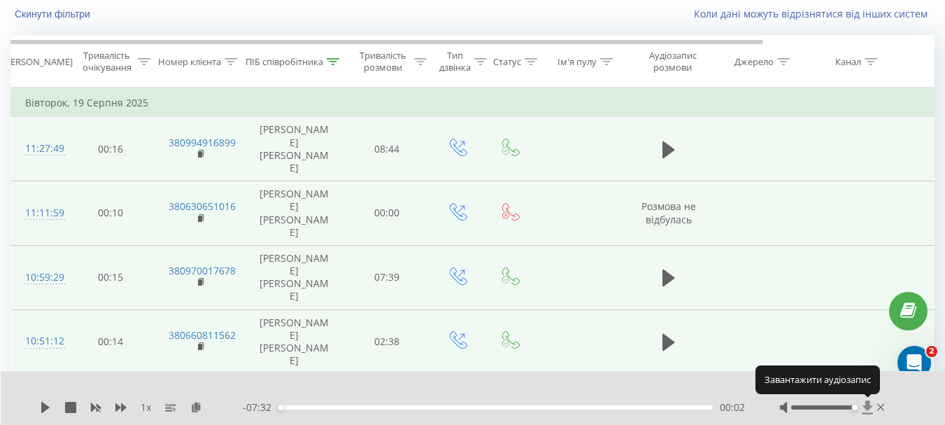
click at [868, 408] on icon at bounding box center [867, 406] width 10 height 13
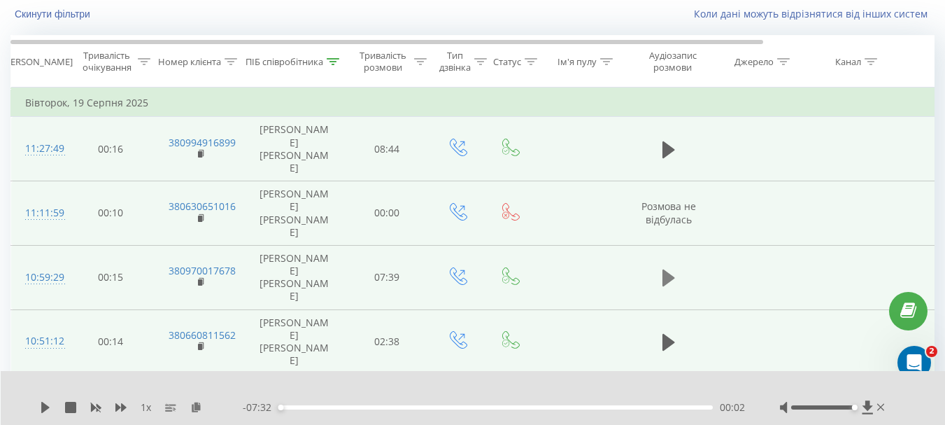
click at [665, 269] on icon at bounding box center [669, 277] width 13 height 17
click at [51, 405] on div "1 x" at bounding box center [141, 407] width 203 height 14
click at [49, 407] on icon at bounding box center [48, 407] width 3 height 11
click at [866, 405] on icon at bounding box center [867, 406] width 10 height 13
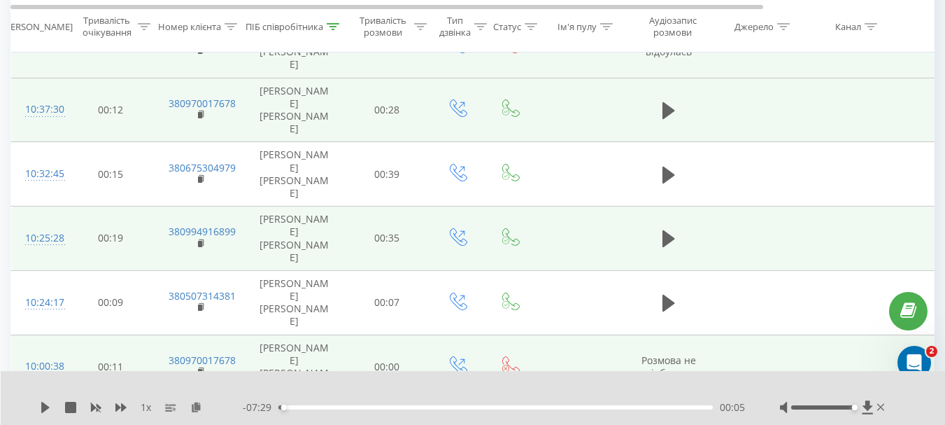
scroll to position [582, 0]
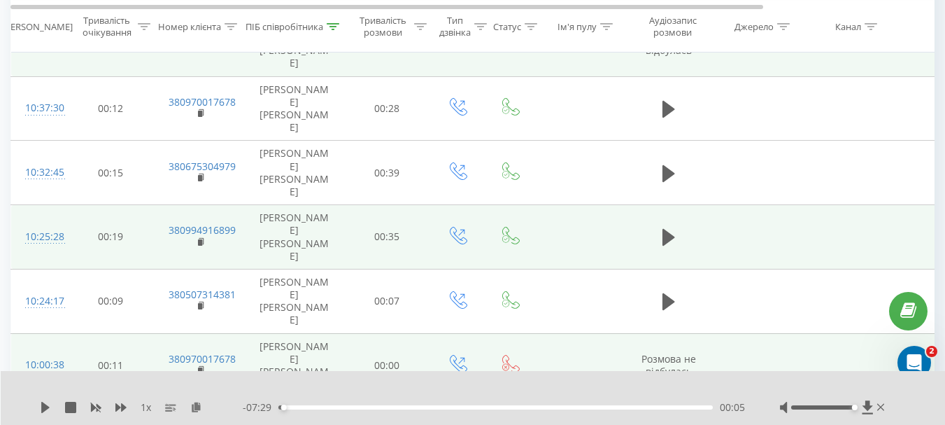
click at [866, 406] on icon at bounding box center [867, 406] width 10 height 13
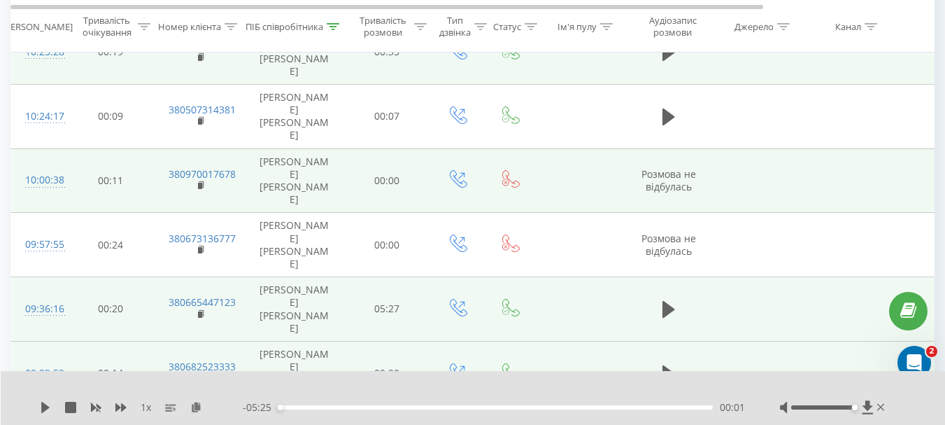
scroll to position [792, 0]
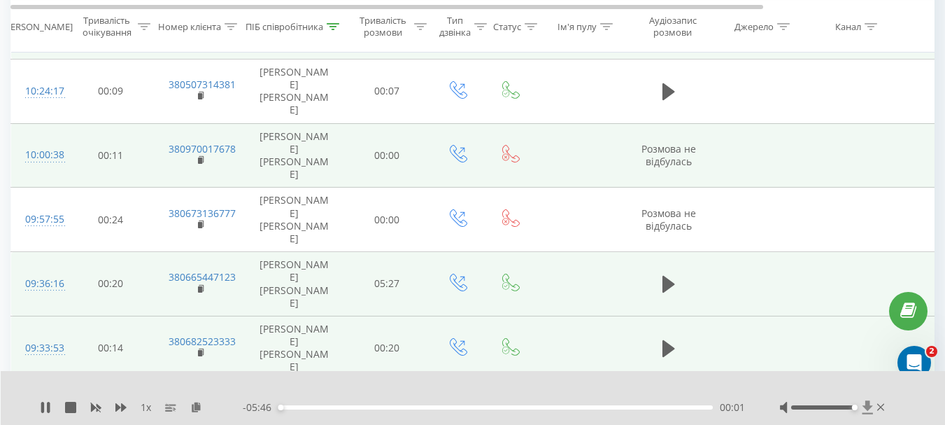
click at [869, 409] on icon at bounding box center [867, 406] width 10 height 13
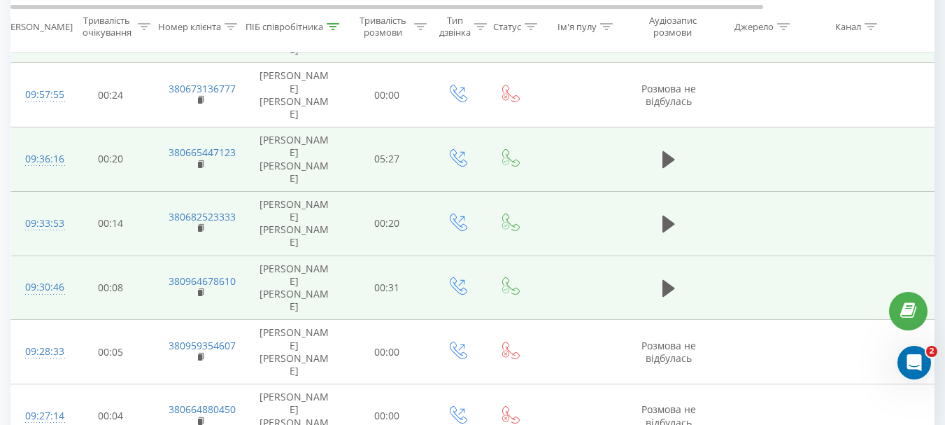
scroll to position [937, 0]
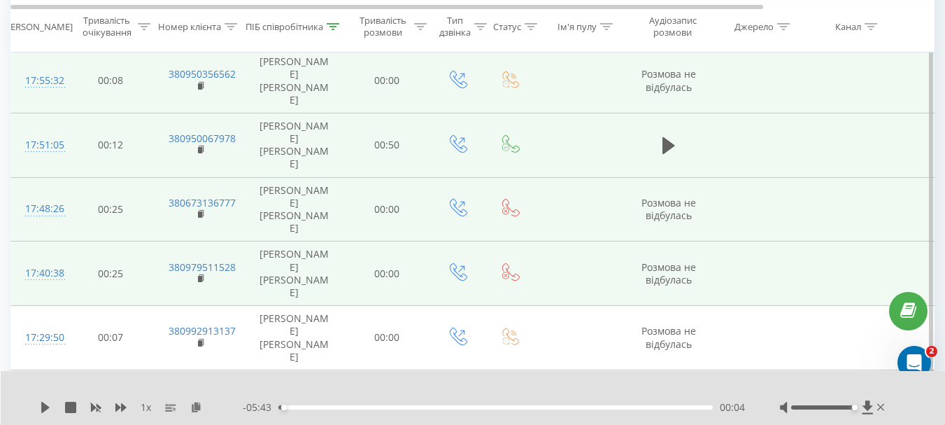
scroll to position [232, 0]
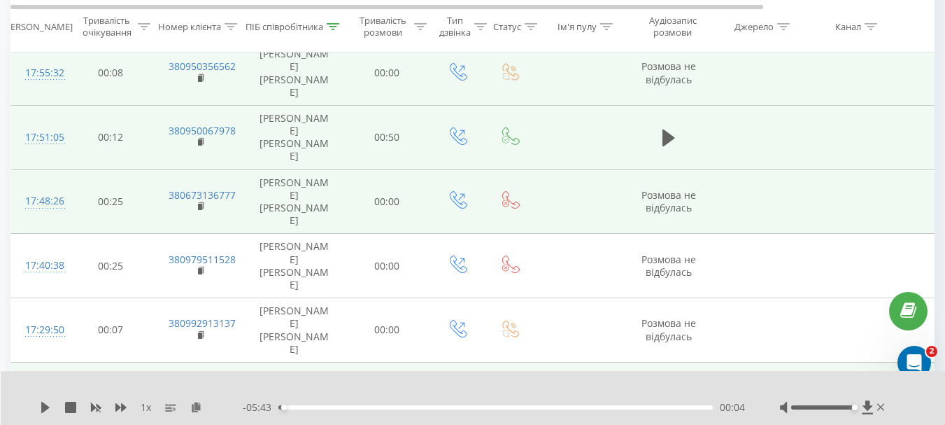
click at [667, 385] on icon at bounding box center [669, 395] width 13 height 20
click at [670, 385] on icon at bounding box center [669, 395] width 13 height 20
click at [863, 409] on icon at bounding box center [868, 407] width 12 height 14
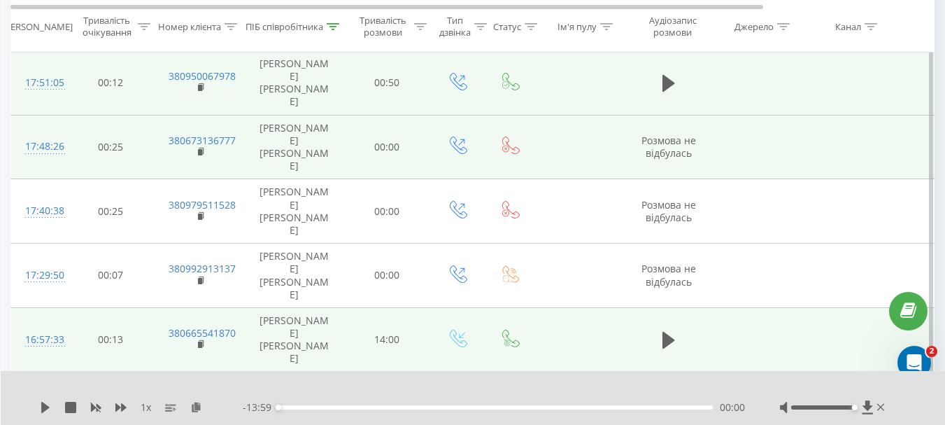
scroll to position [372, 0]
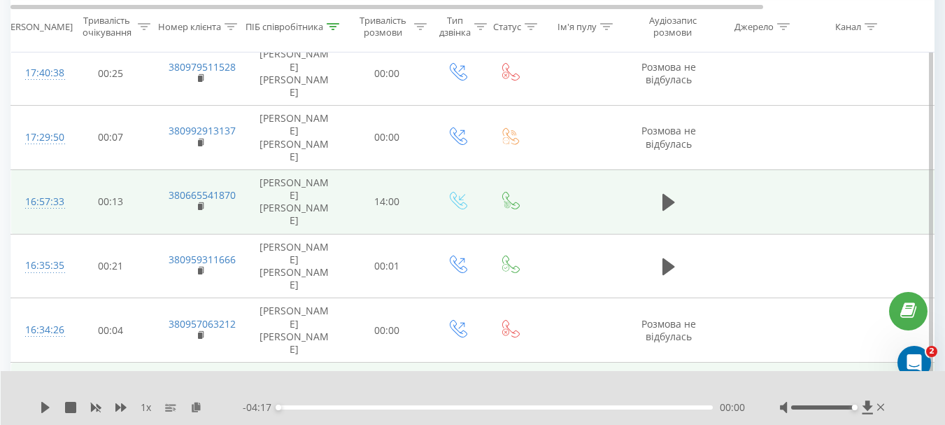
scroll to position [512, 0]
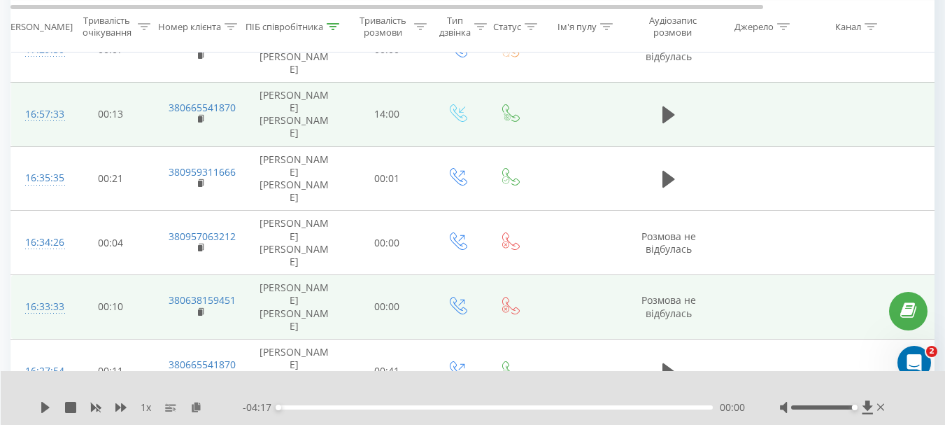
click at [862, 405] on icon at bounding box center [868, 407] width 12 height 14
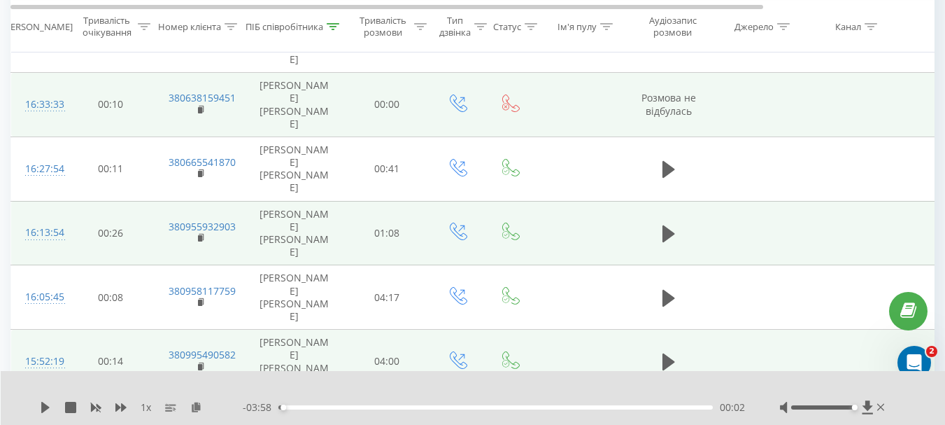
scroll to position [722, 0]
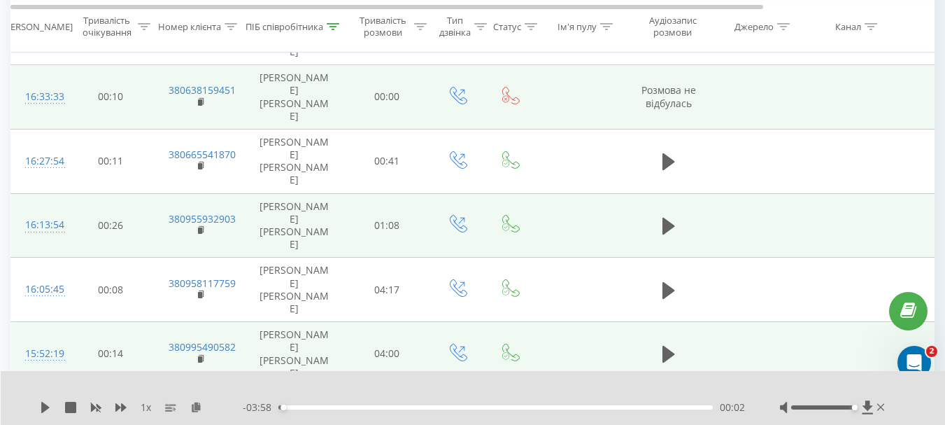
click at [787, 409] on icon at bounding box center [783, 407] width 7 height 11
click at [867, 406] on icon at bounding box center [867, 406] width 10 height 13
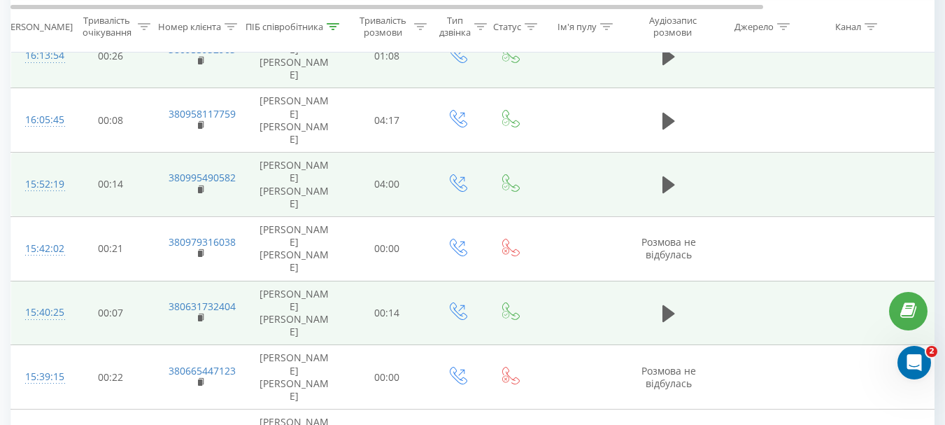
scroll to position [909, 0]
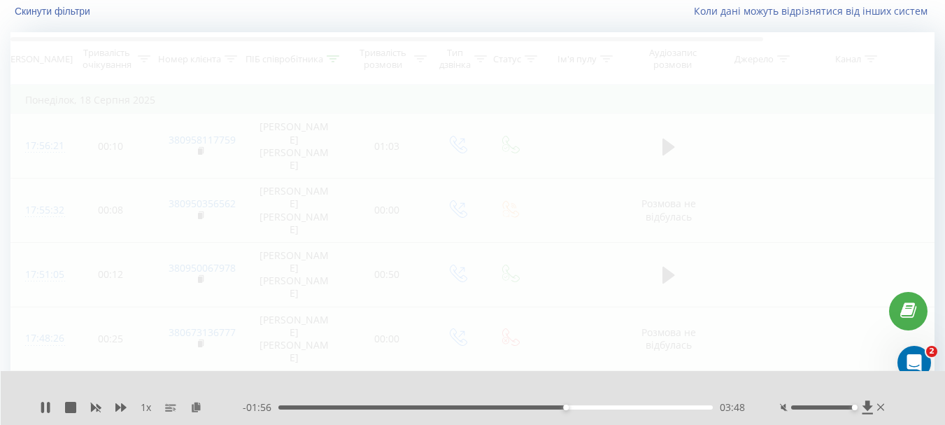
scroll to position [92, 0]
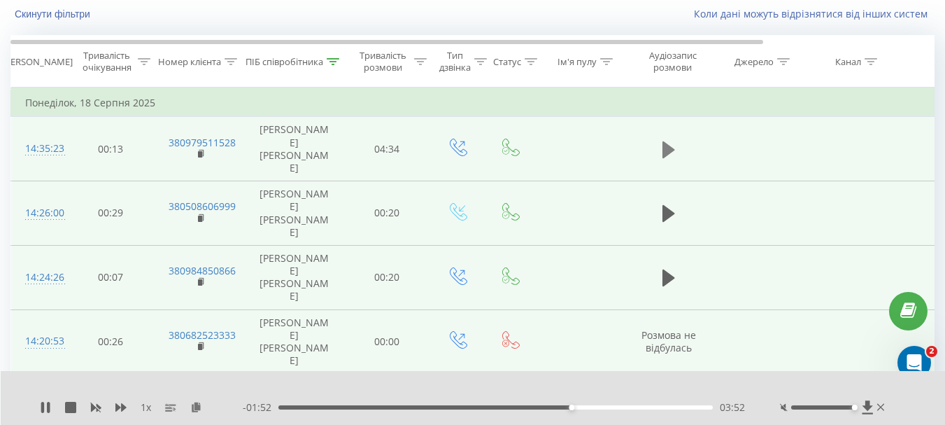
click at [666, 141] on icon at bounding box center [669, 149] width 13 height 17
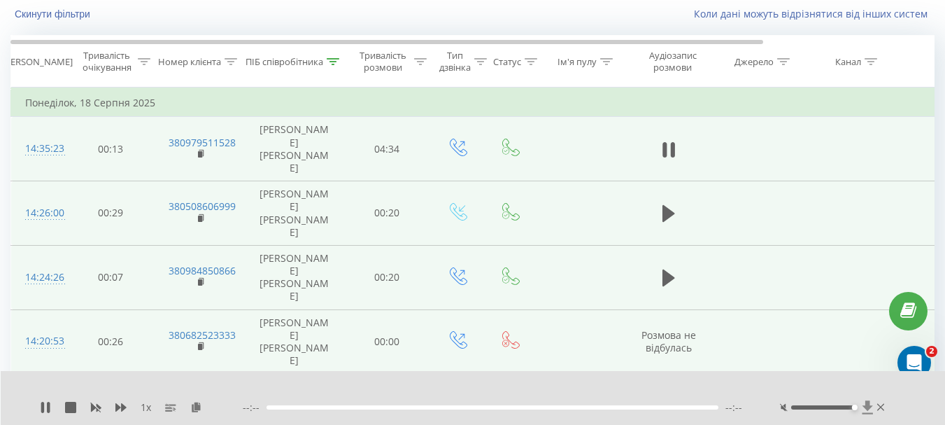
click at [868, 406] on icon at bounding box center [867, 406] width 10 height 13
click at [667, 140] on icon at bounding box center [669, 150] width 13 height 20
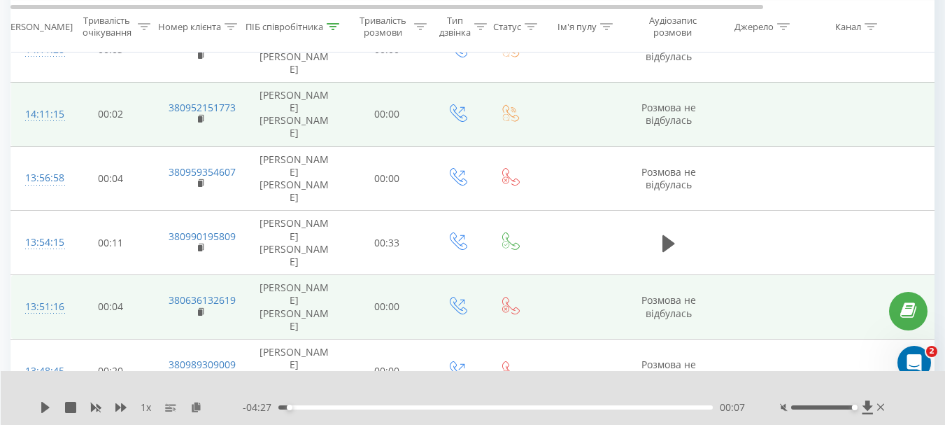
scroll to position [582, 0]
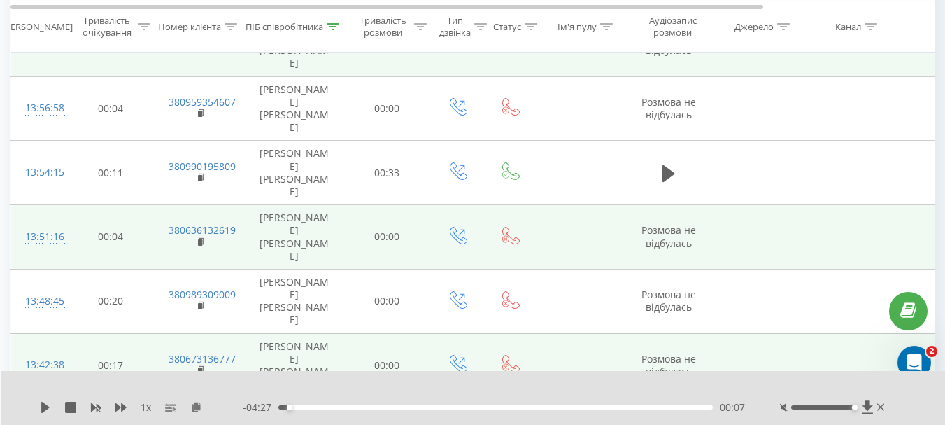
click at [867, 406] on icon at bounding box center [867, 406] width 10 height 13
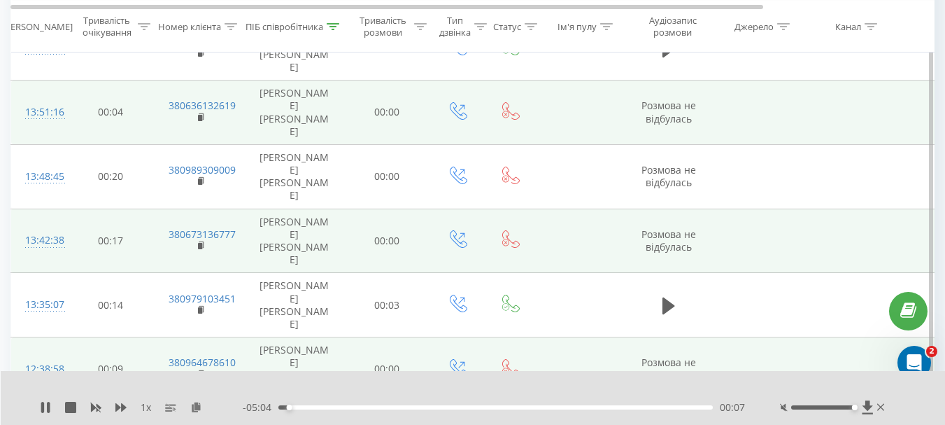
scroll to position [722, 0]
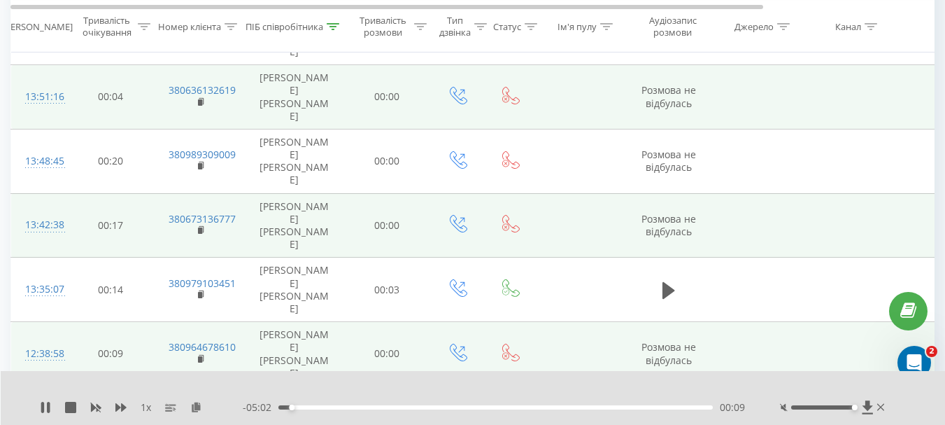
click at [868, 408] on icon at bounding box center [867, 406] width 10 height 13
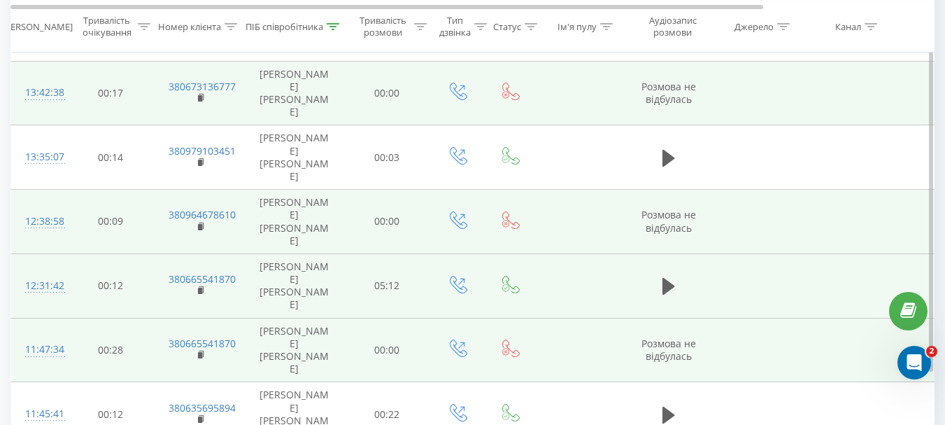
scroll to position [855, 0]
